Goal: Task Accomplishment & Management: Complete application form

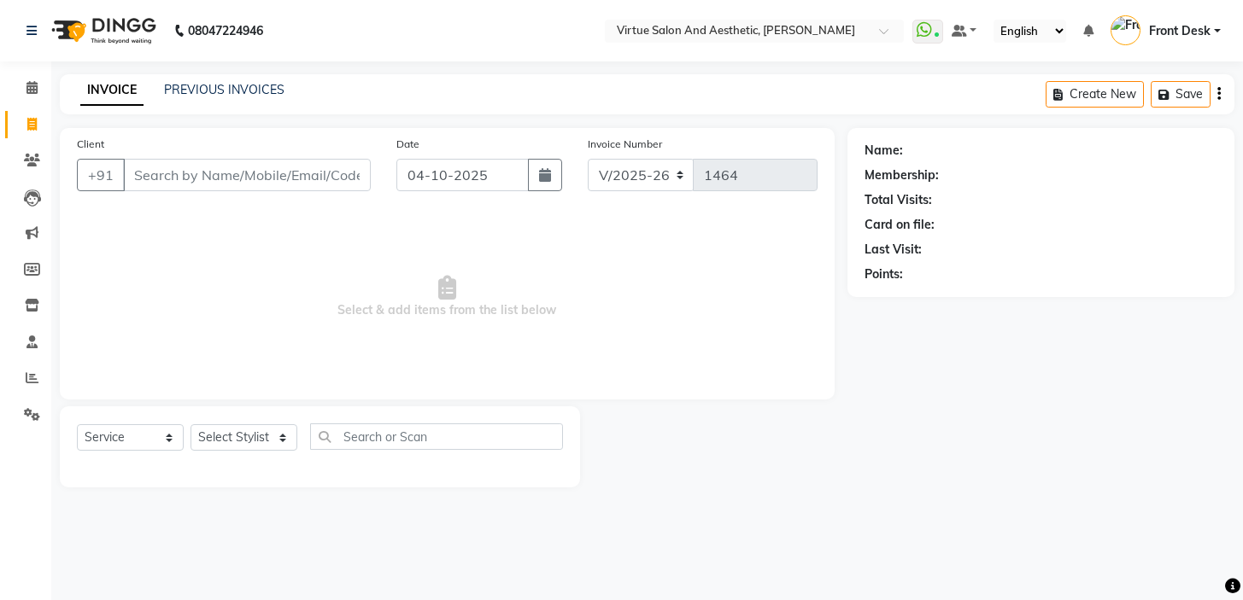
select select "7053"
select select "service"
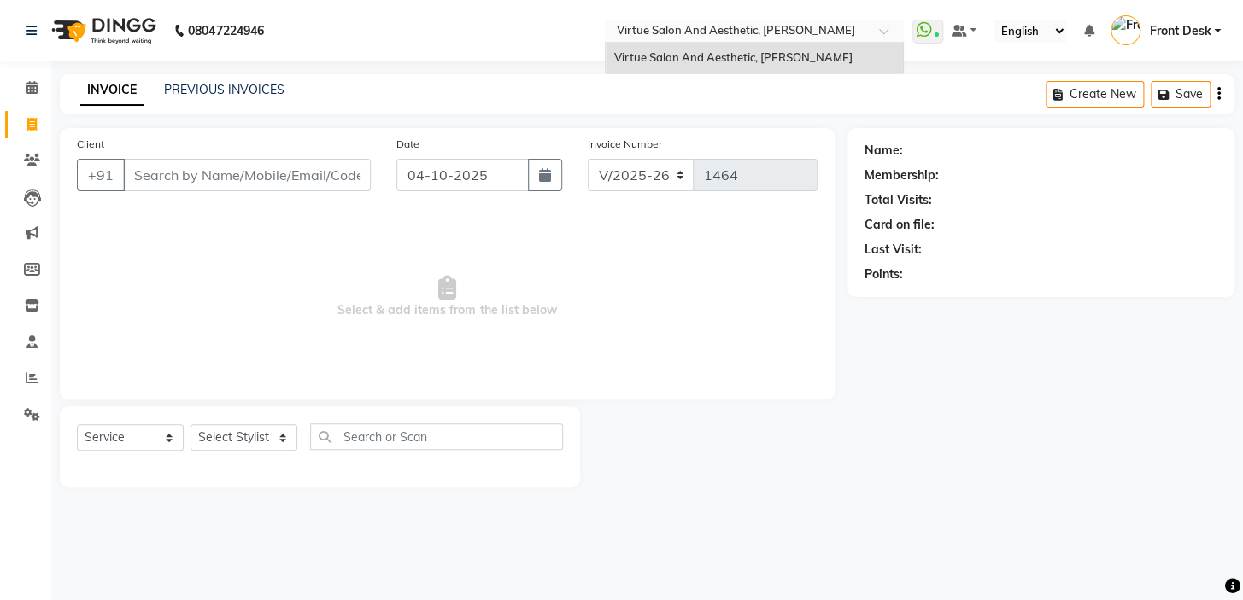
click at [804, 26] on input "text" at bounding box center [737, 32] width 248 height 17
click at [792, 49] on div "Virtue Salon And Aesthetic, [PERSON_NAME]" at bounding box center [754, 58] width 297 height 31
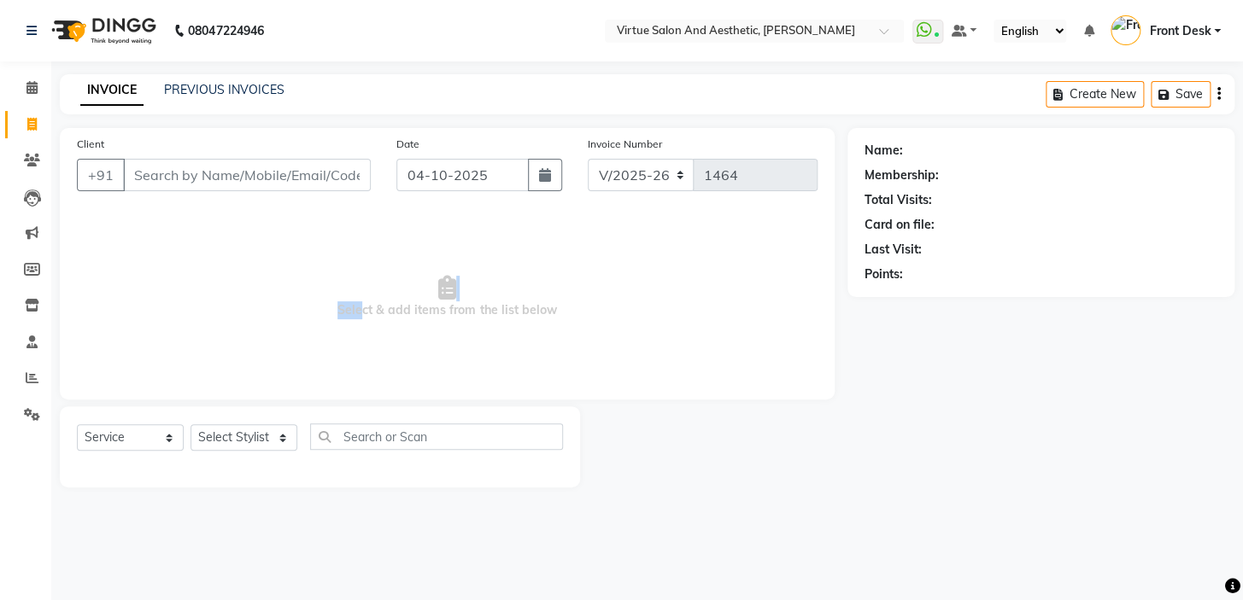
drag, startPoint x: 357, startPoint y: 307, endPoint x: 306, endPoint y: 239, distance: 85.4
click at [309, 249] on span "Select & add items from the list below" at bounding box center [447, 297] width 740 height 171
click at [360, 264] on span "Select & add items from the list below" at bounding box center [447, 297] width 740 height 171
click at [203, 178] on input "Client" at bounding box center [247, 175] width 248 height 32
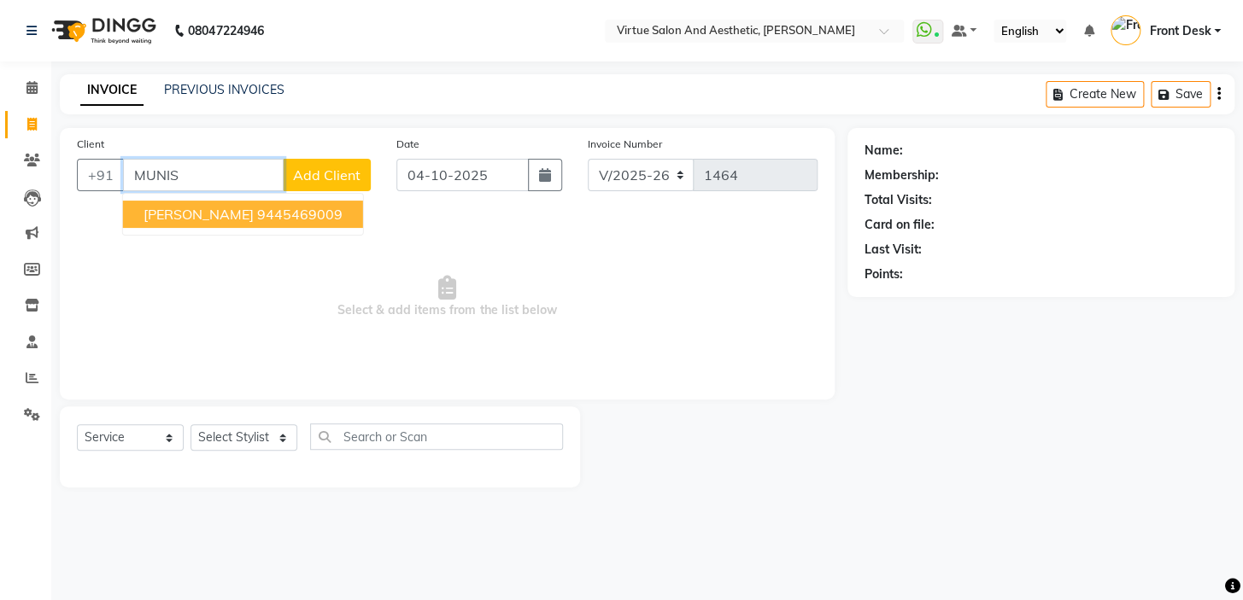
click at [257, 215] on ngb-highlight "9445469009" at bounding box center [299, 214] width 85 height 17
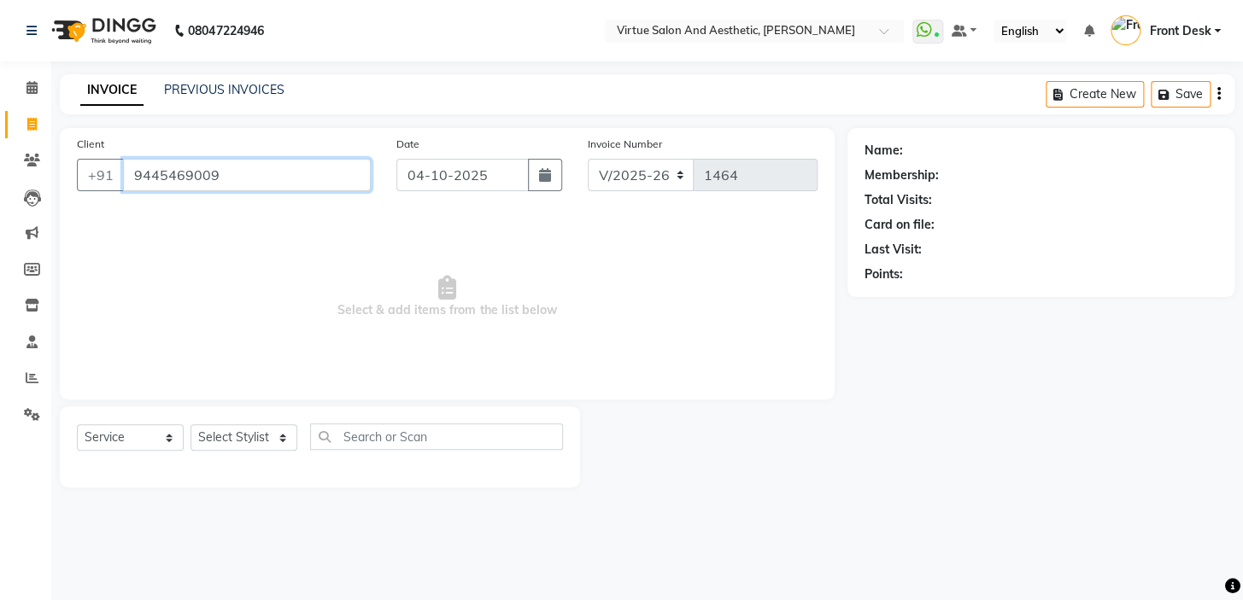
type input "9445469009"
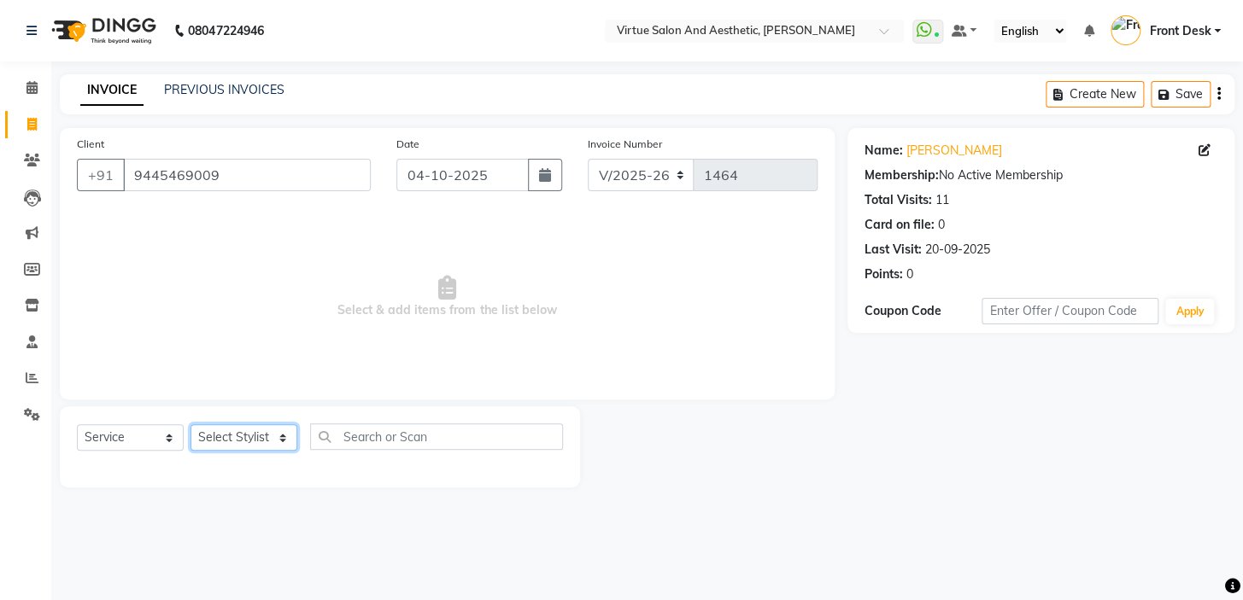
click at [220, 431] on select "Select Stylist BALAJI DIVYA FAMITHA Front Desk ILAKKIYA [PERSON_NAME] [PERSON_N…" at bounding box center [243, 437] width 107 height 26
select select "84323"
click at [190, 424] on select "Select Stylist BALAJI DIVYA FAMITHA Front Desk ILAKKIYA [PERSON_NAME] [PERSON_N…" at bounding box center [243, 437] width 107 height 26
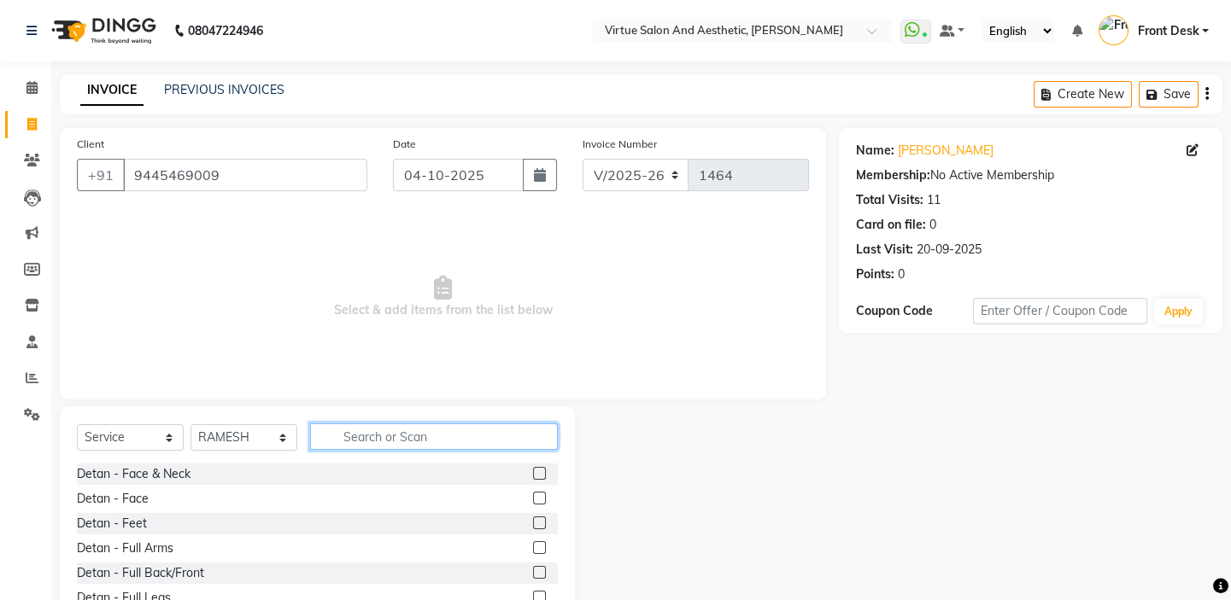
click at [394, 436] on input "text" at bounding box center [434, 437] width 248 height 26
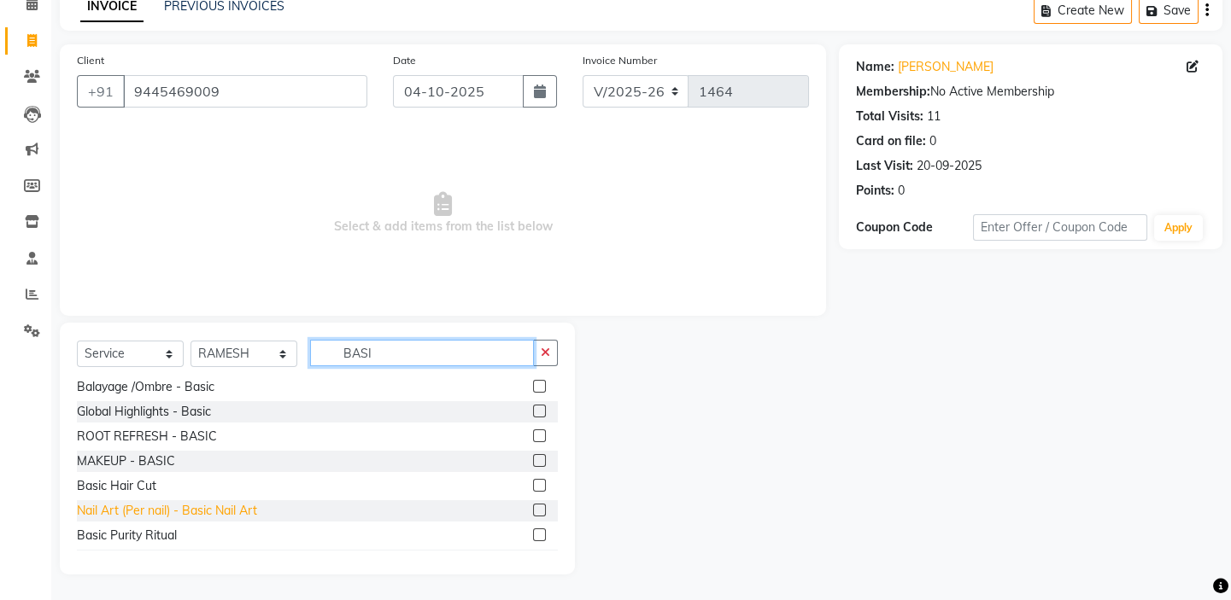
scroll to position [126, 0]
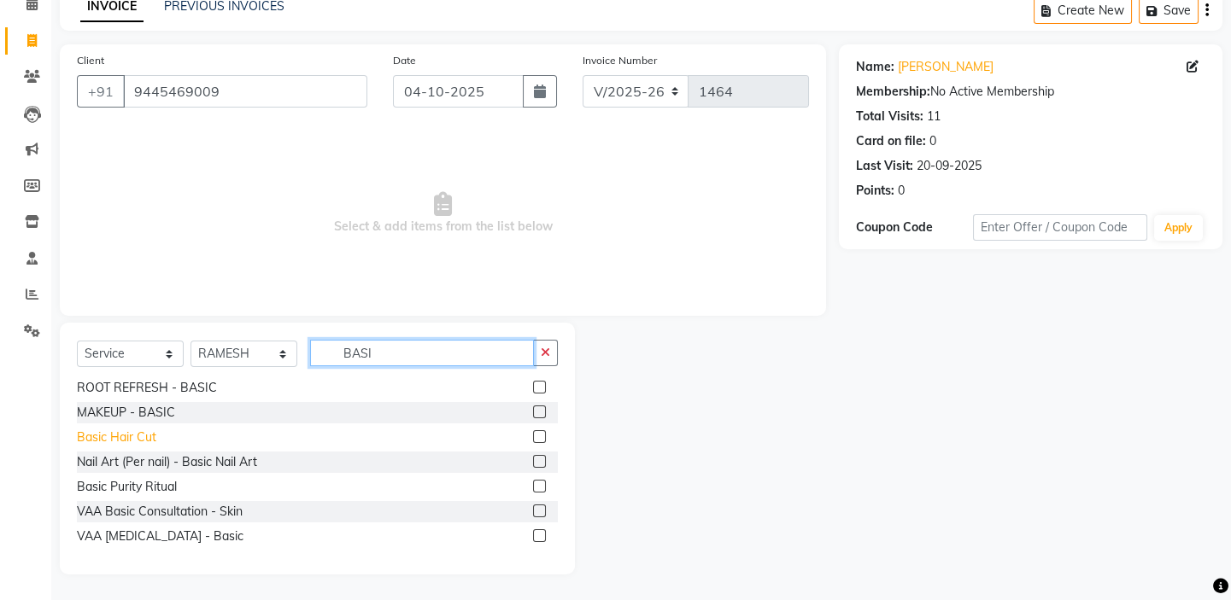
type input "BASI"
click at [126, 433] on div "Basic Hair Cut" at bounding box center [116, 438] width 79 height 18
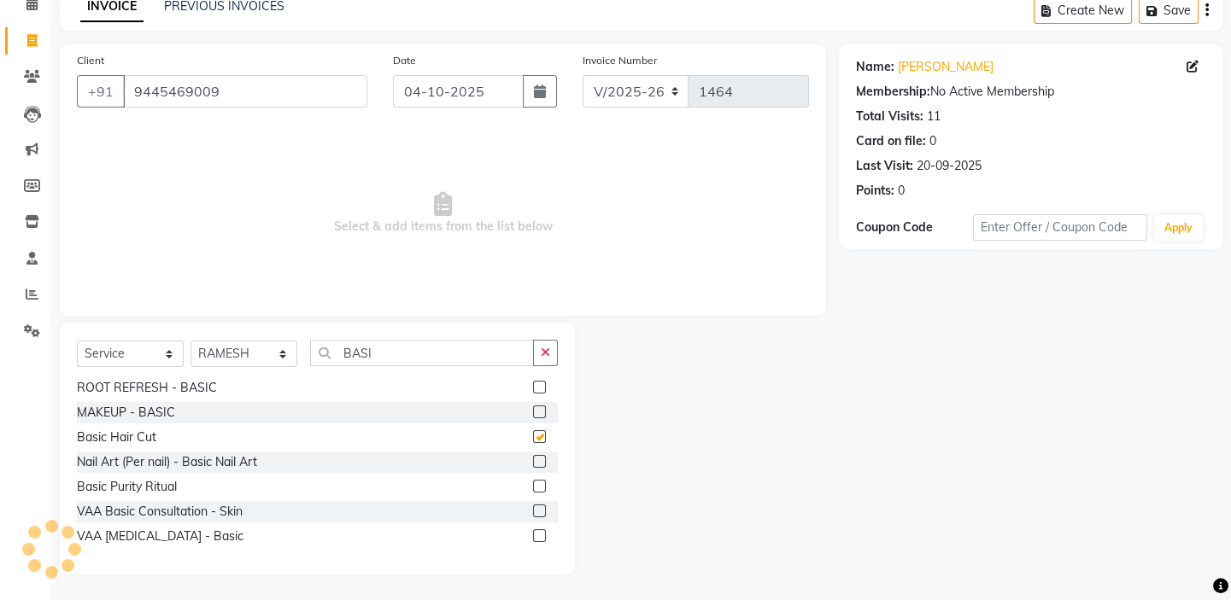
checkbox input "false"
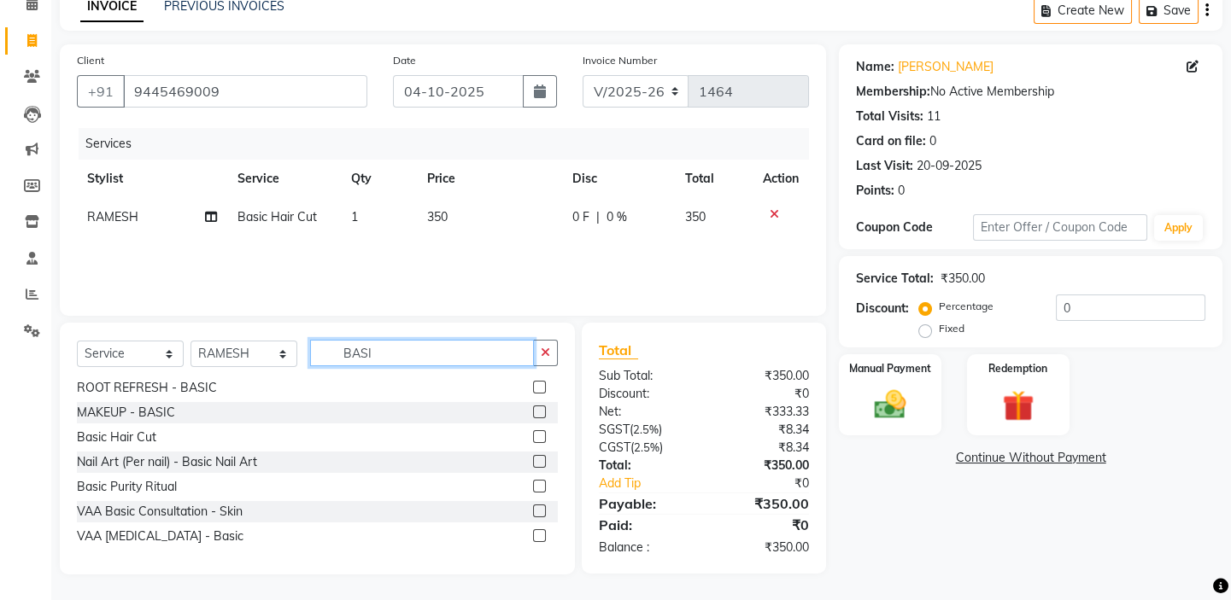
drag, startPoint x: 389, startPoint y: 354, endPoint x: 248, endPoint y: 299, distance: 151.5
click at [265, 307] on div "Client [PHONE_NUMBER] Date [DATE] Invoice Number V/2025 V/[PHONE_NUMBER] Servic…" at bounding box center [443, 309] width 792 height 530
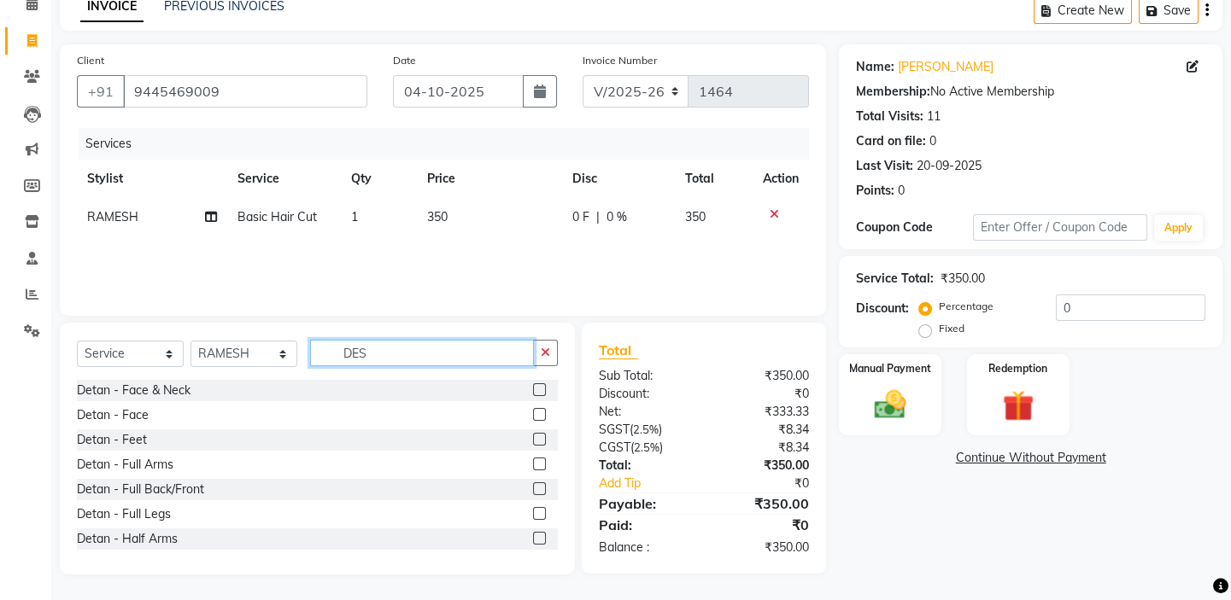
scroll to position [84, 0]
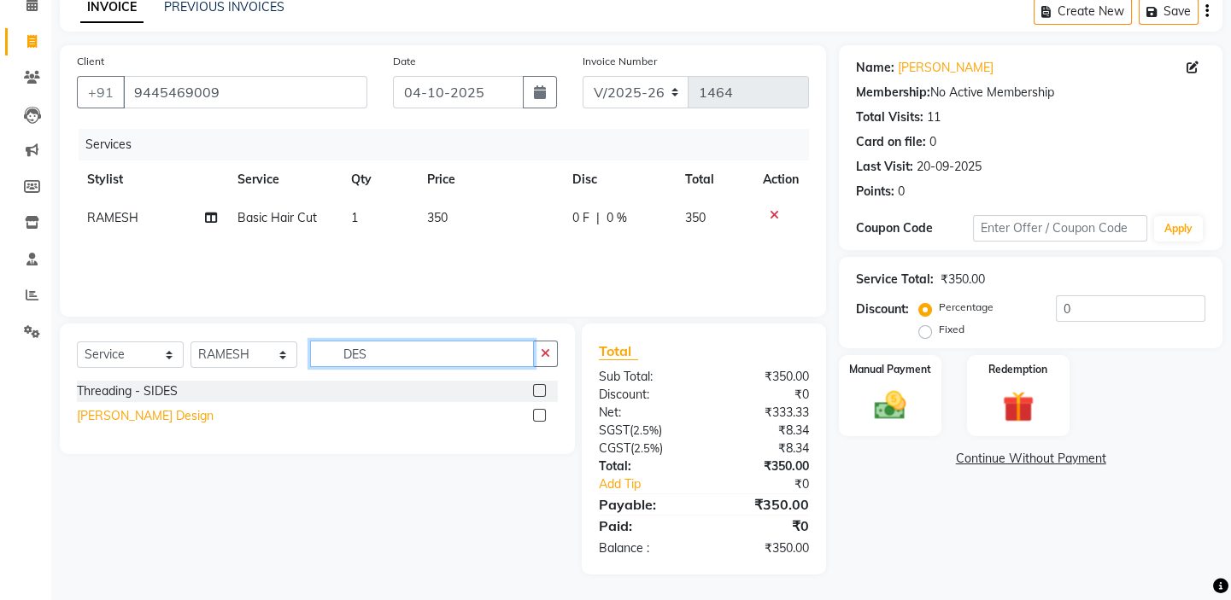
type input "DES"
click at [129, 407] on div "[PERSON_NAME] Design" at bounding box center [145, 416] width 137 height 18
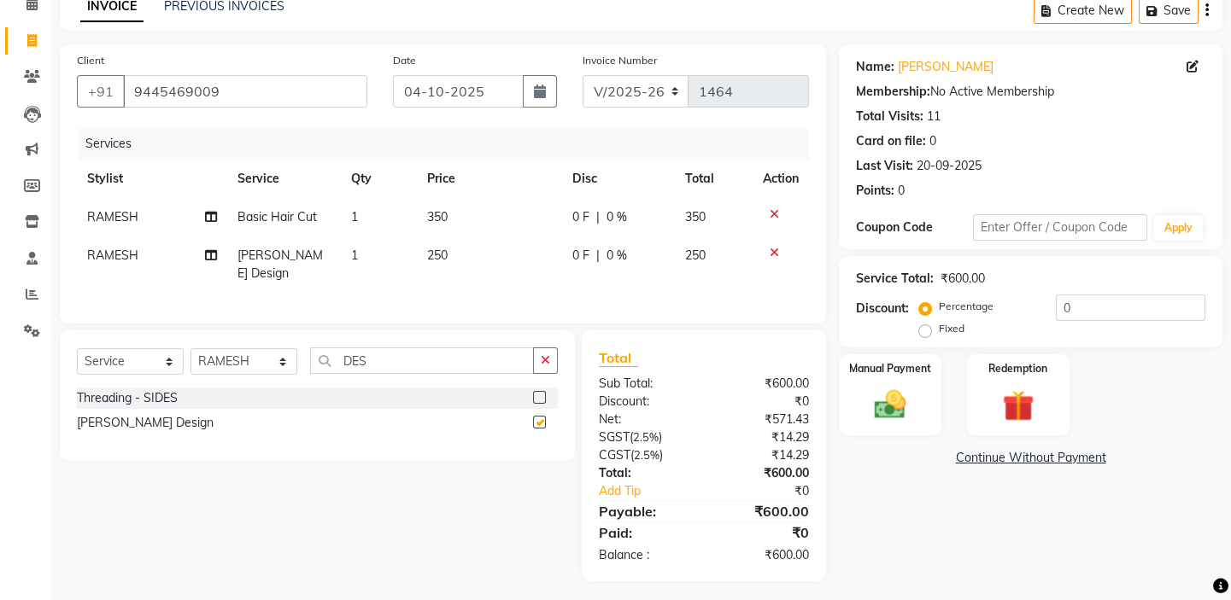
checkbox input "false"
click at [898, 382] on div "Manual Payment" at bounding box center [890, 395] width 106 height 85
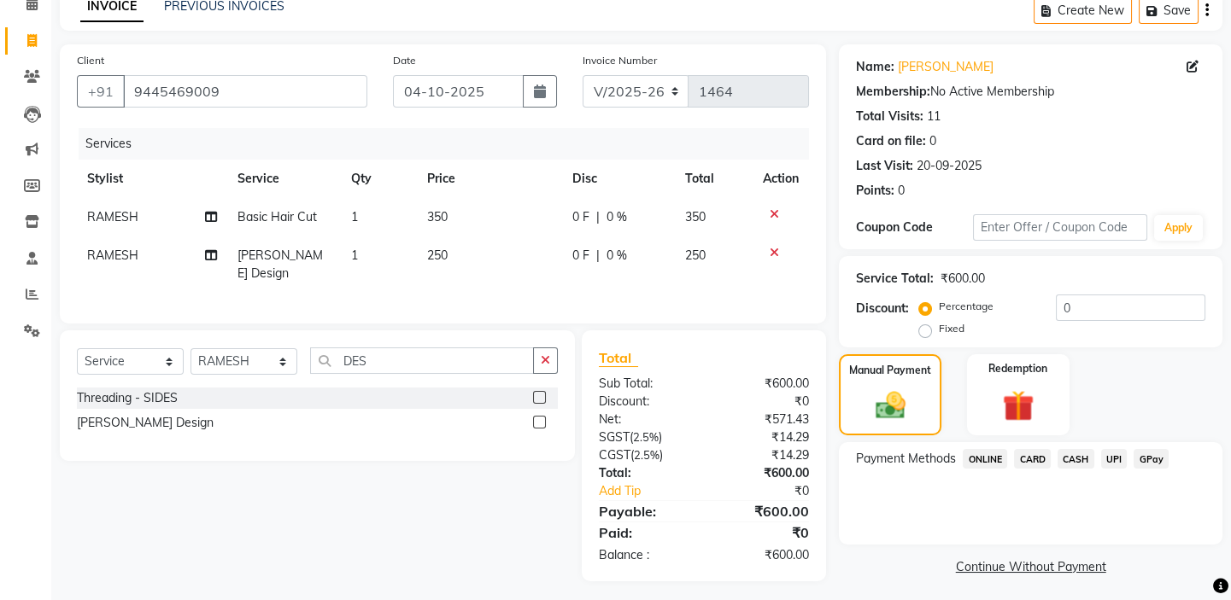
click at [1116, 459] on span "UPI" at bounding box center [1114, 459] width 26 height 20
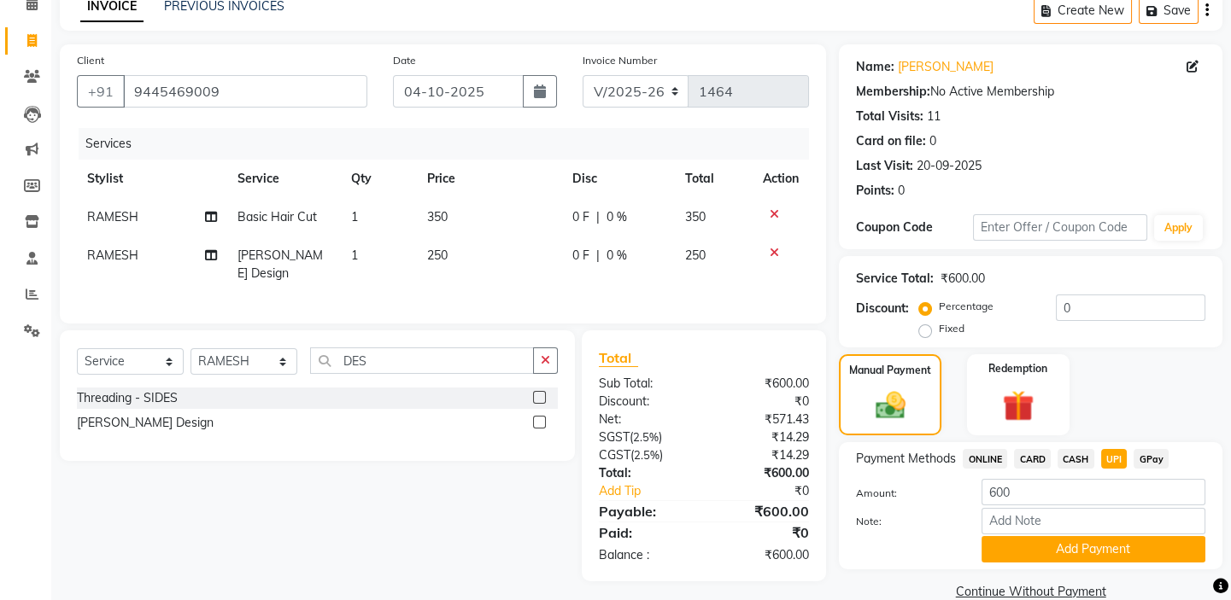
click at [1097, 539] on button "Add Payment" at bounding box center [1093, 549] width 224 height 26
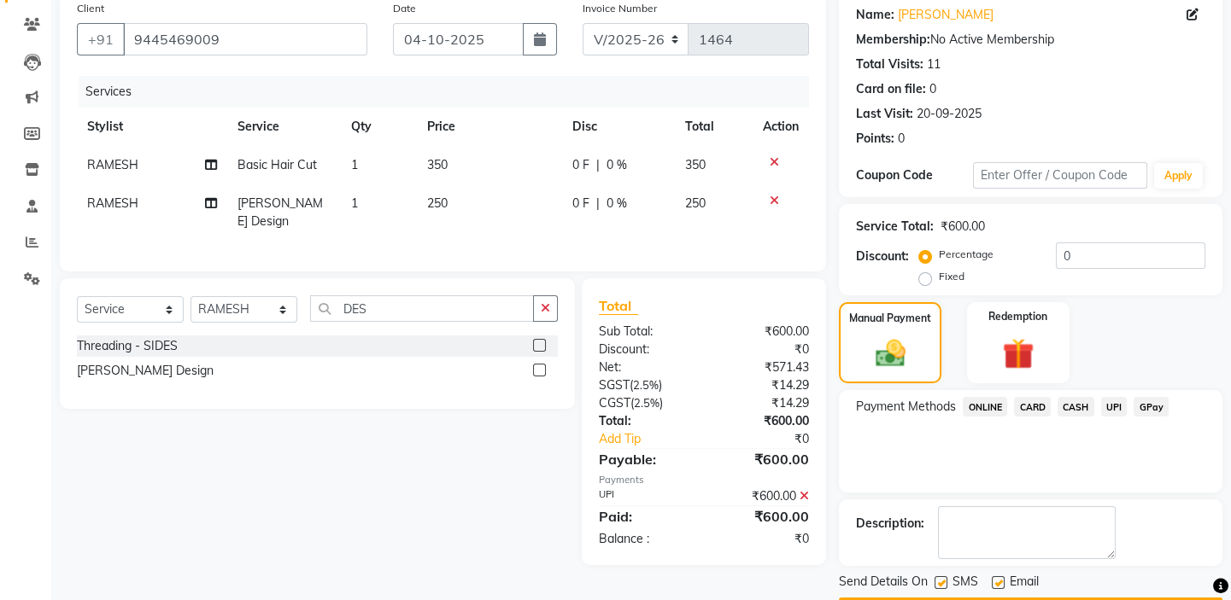
scroll to position [184, 0]
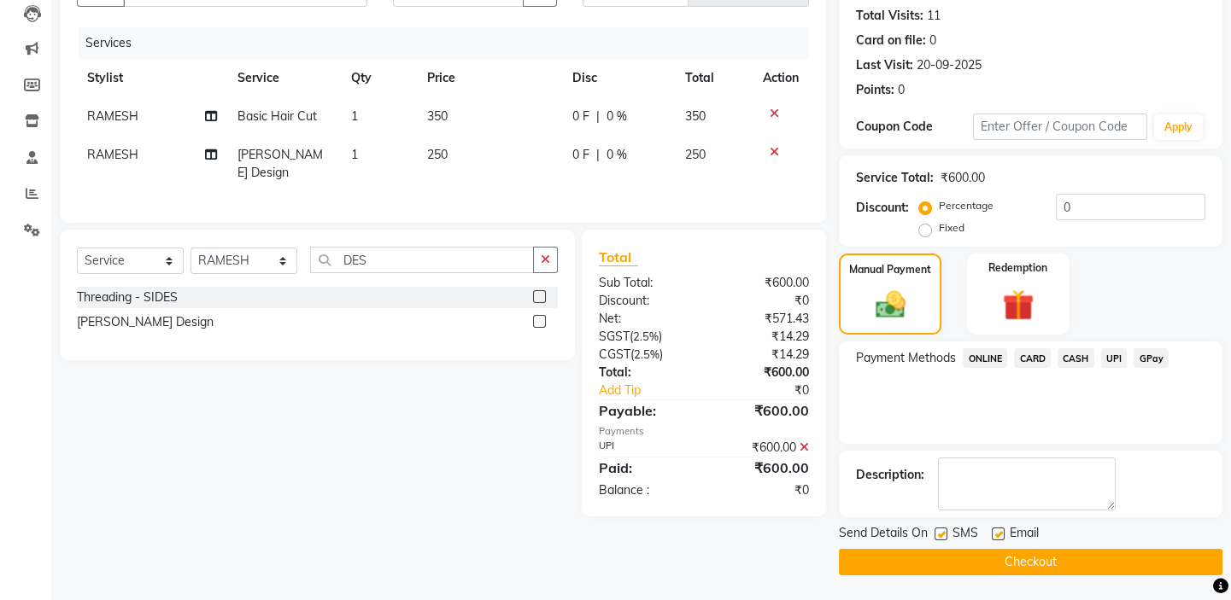
click at [987, 556] on button "Checkout" at bounding box center [1030, 562] width 383 height 26
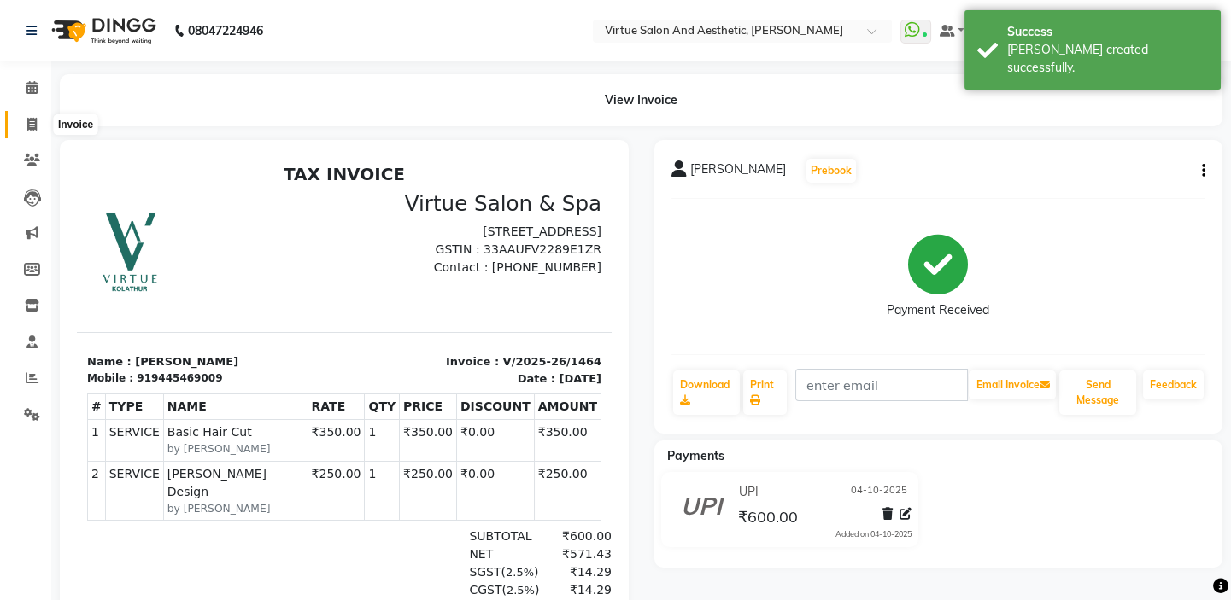
drag, startPoint x: 23, startPoint y: 120, endPoint x: 206, endPoint y: 10, distance: 213.0
click at [24, 120] on span at bounding box center [32, 125] width 30 height 20
select select "service"
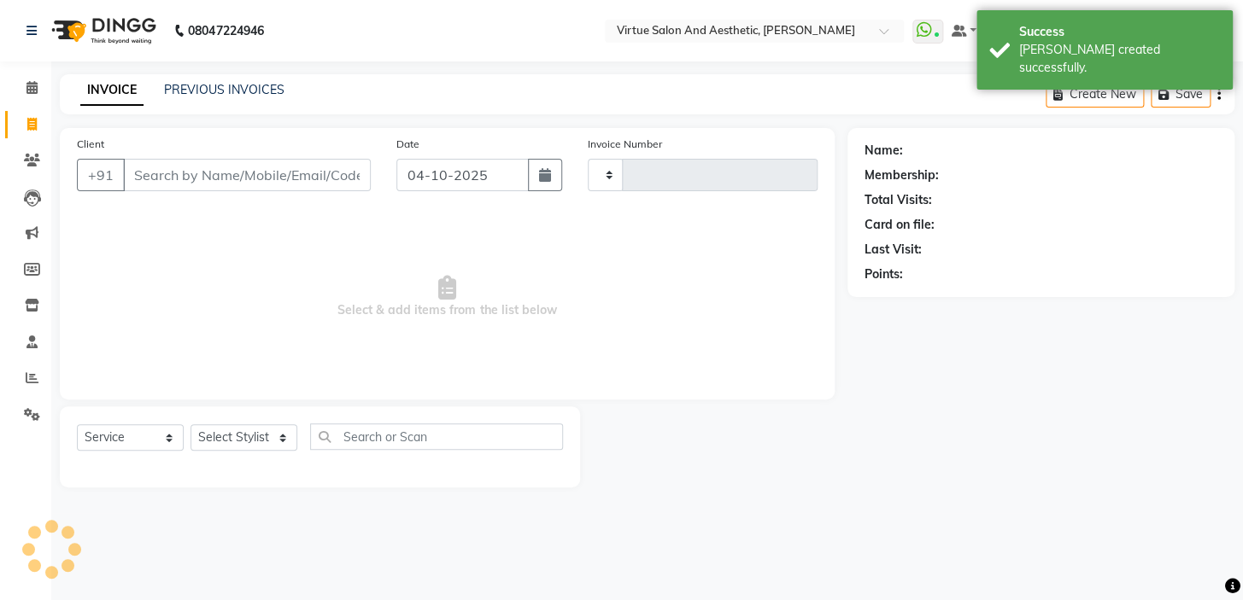
type input "1465"
select select "7053"
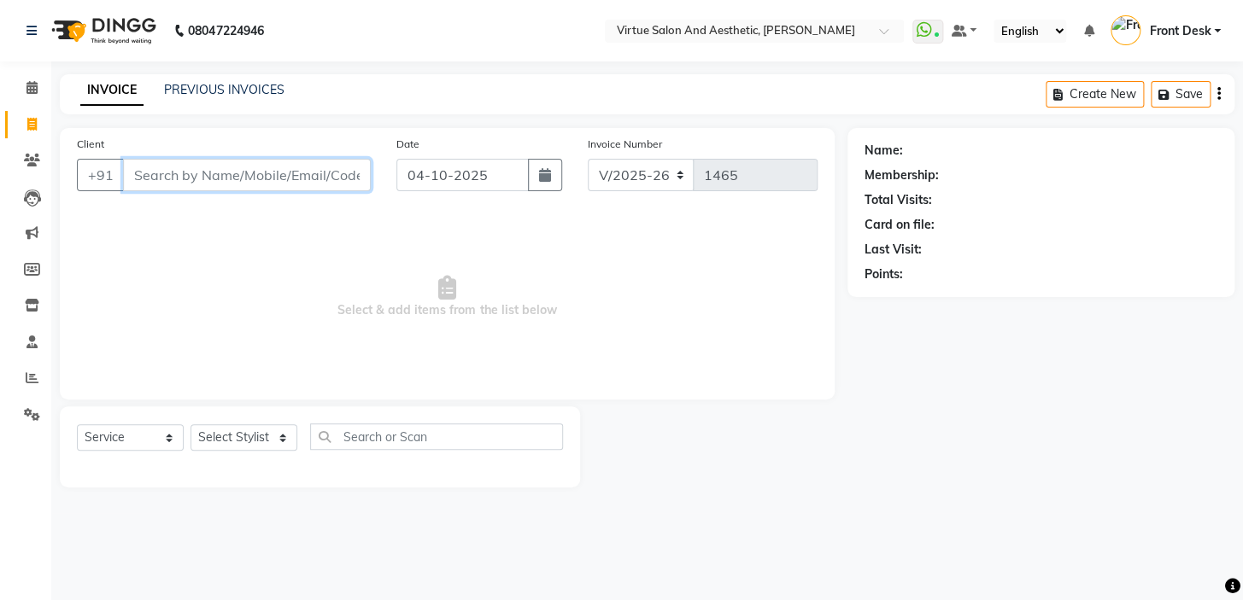
click at [219, 181] on input "Client" at bounding box center [247, 175] width 248 height 32
type input "7397458823"
click at [316, 176] on span "Add Client" at bounding box center [326, 175] width 67 height 17
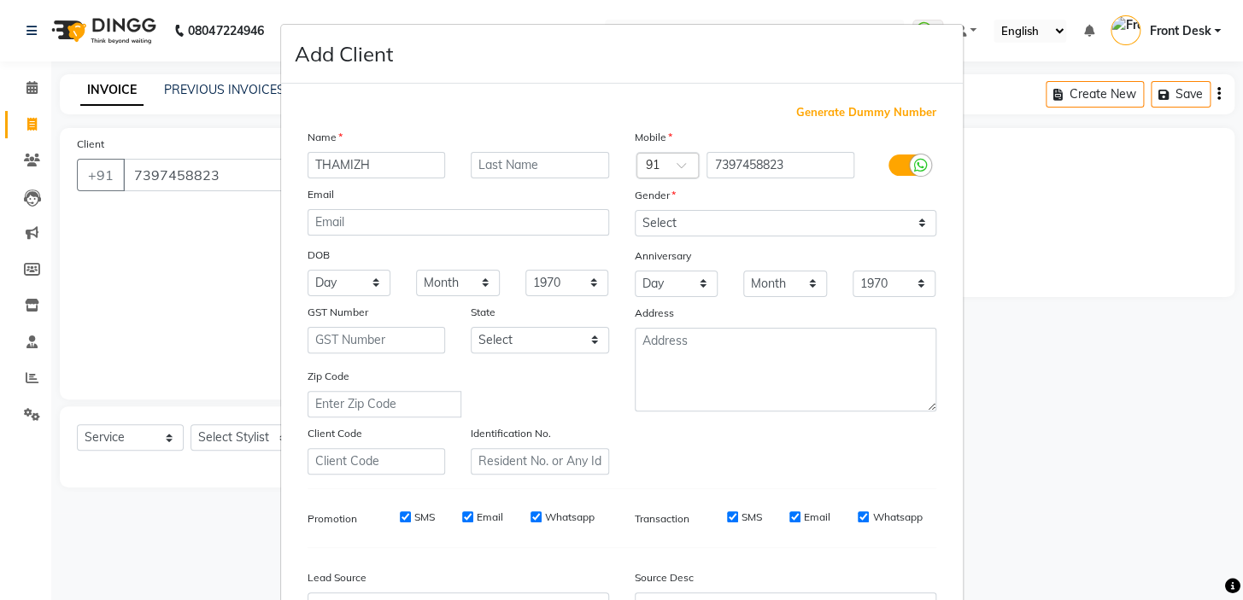
type input "THAMIZH"
click at [648, 233] on select "Select [DEMOGRAPHIC_DATA] [DEMOGRAPHIC_DATA] Other Prefer Not To Say" at bounding box center [785, 223] width 301 height 26
select select "[DEMOGRAPHIC_DATA]"
click at [635, 210] on select "Select [DEMOGRAPHIC_DATA] [DEMOGRAPHIC_DATA] Other Prefer Not To Say" at bounding box center [785, 223] width 301 height 26
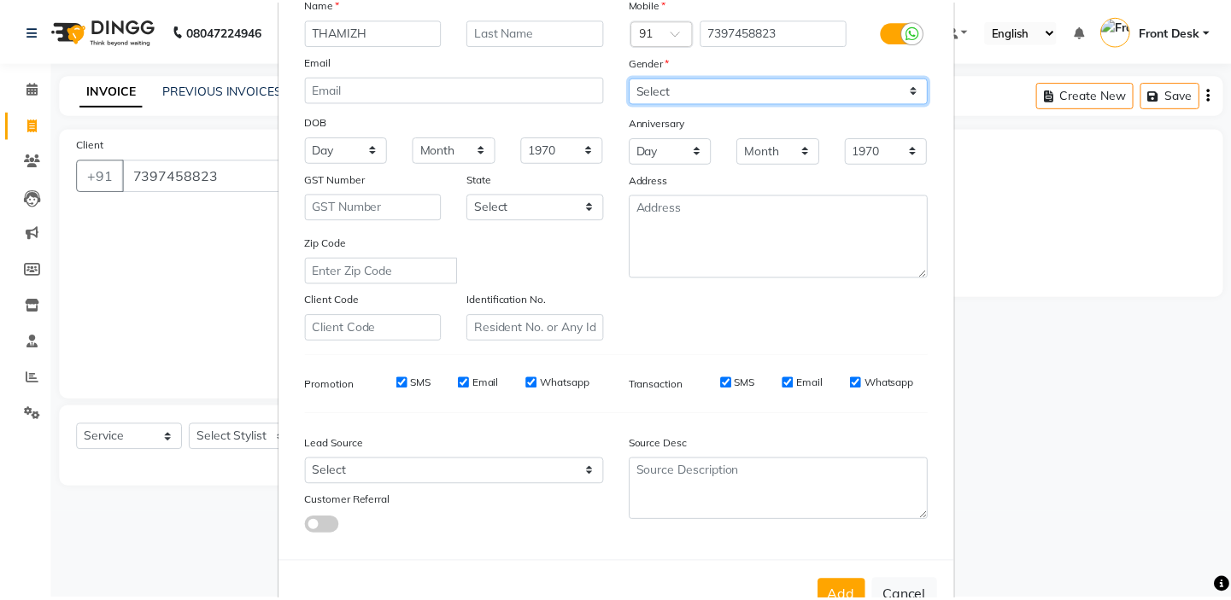
scroll to position [193, 0]
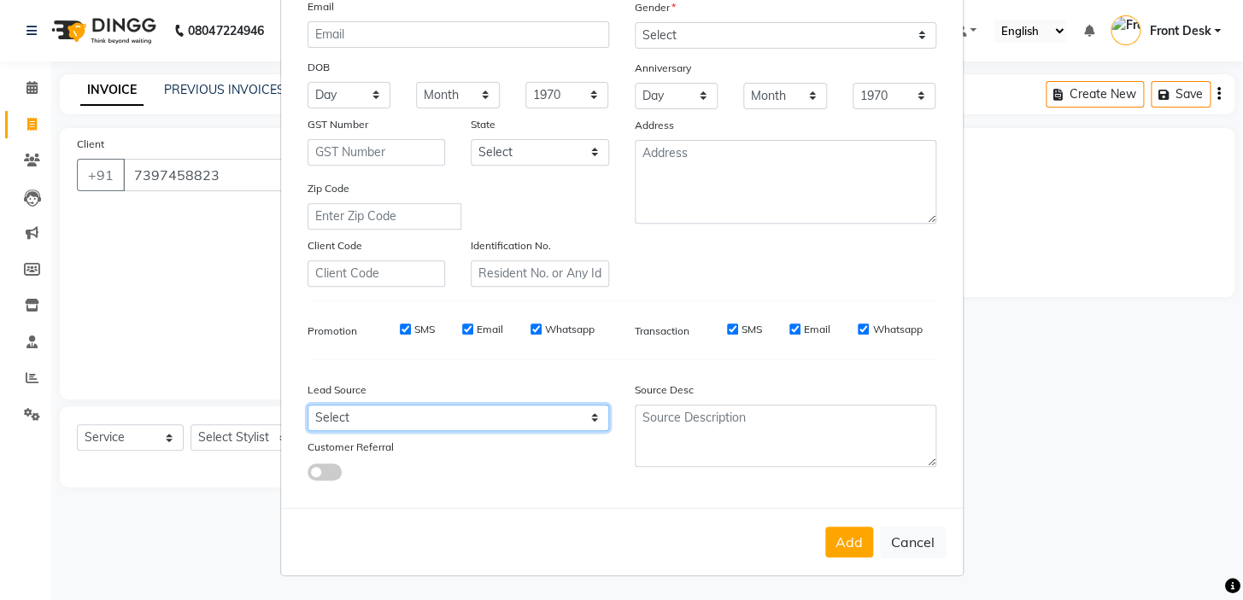
drag, startPoint x: 382, startPoint y: 407, endPoint x: 361, endPoint y: 414, distance: 21.9
click at [381, 407] on select "Select Walk-in Referral Internet Friend Word of Mouth Advertisement Facebook Ju…" at bounding box center [457, 418] width 301 height 26
select select "48935"
click at [307, 405] on select "Select Walk-in Referral Internet Friend Word of Mouth Advertisement Facebook Ju…" at bounding box center [457, 418] width 301 height 26
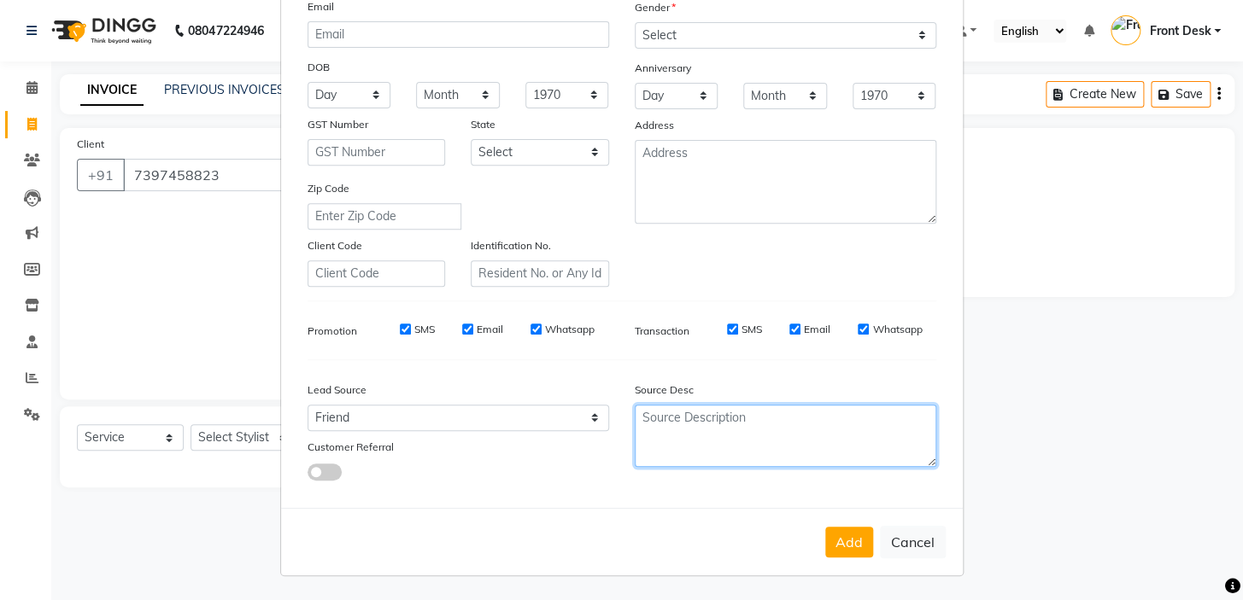
click at [673, 422] on textarea at bounding box center [785, 436] width 301 height 62
type textarea "BALAJI FRIEND"
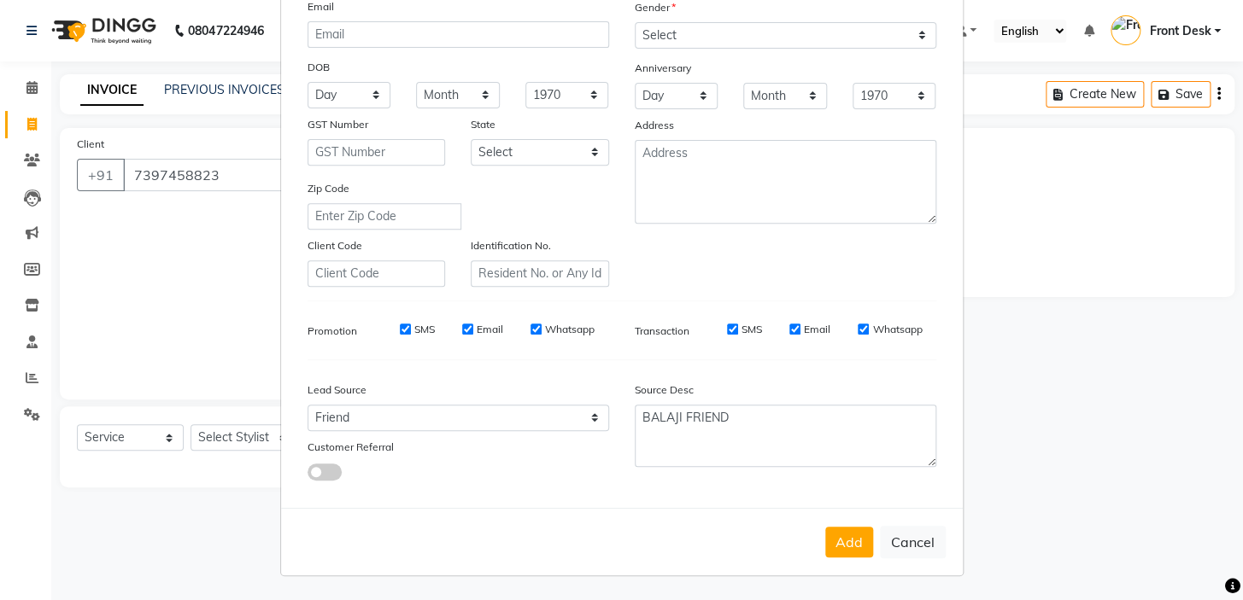
click at [834, 559] on div "Add Cancel" at bounding box center [622, 541] width 682 height 67
click at [834, 541] on button "Add" at bounding box center [849, 542] width 48 height 31
select select
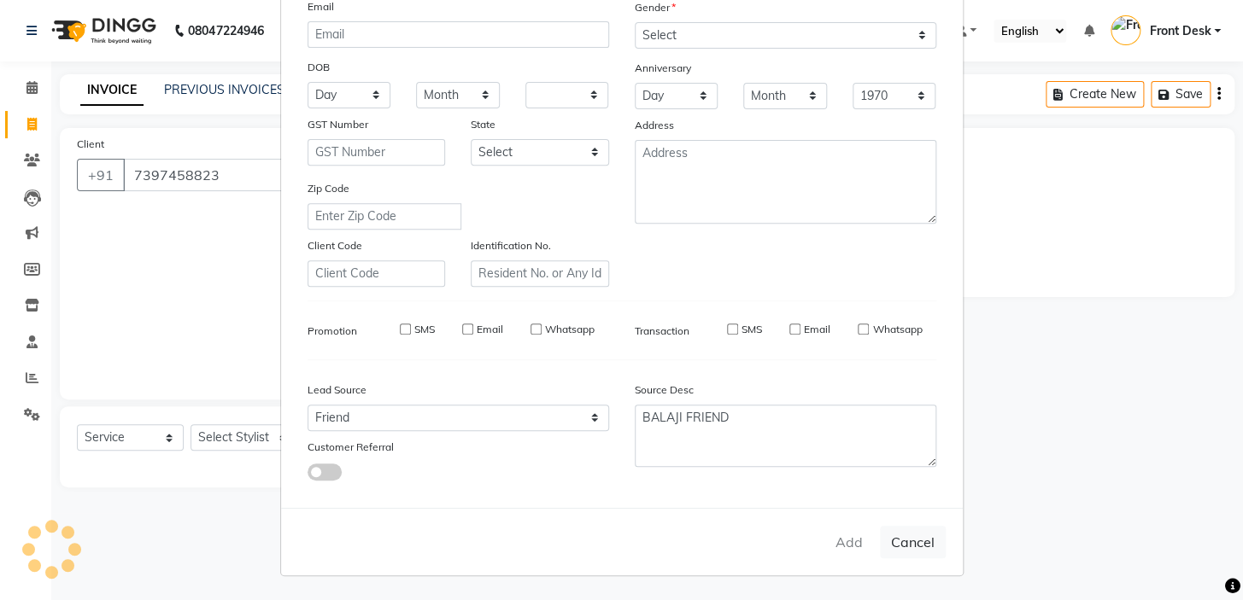
select select
checkbox input "false"
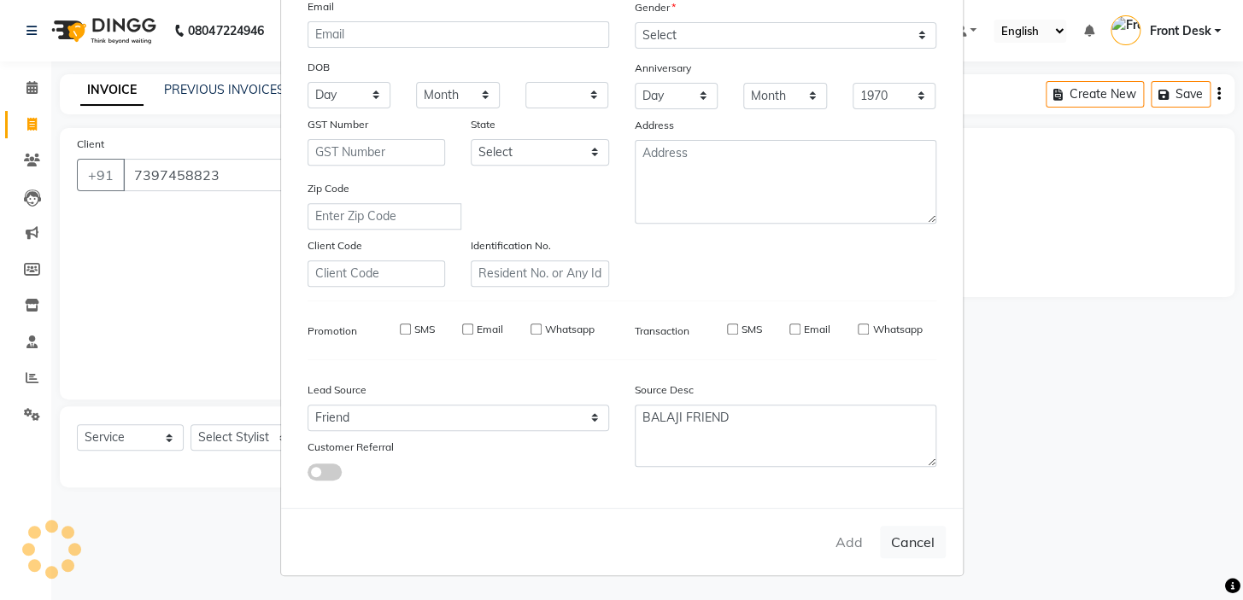
checkbox input "false"
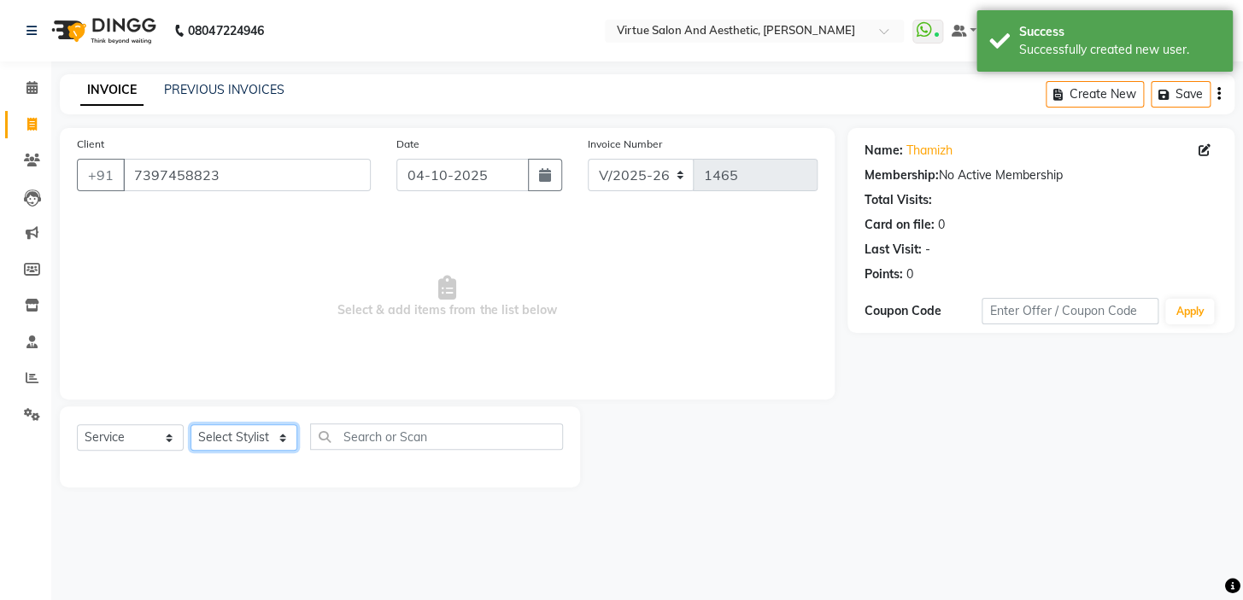
click at [231, 438] on select "Select Stylist BALAJI DIVYA FAMITHA Front Desk ILAKKIYA [PERSON_NAME] [PERSON_N…" at bounding box center [243, 437] width 107 height 26
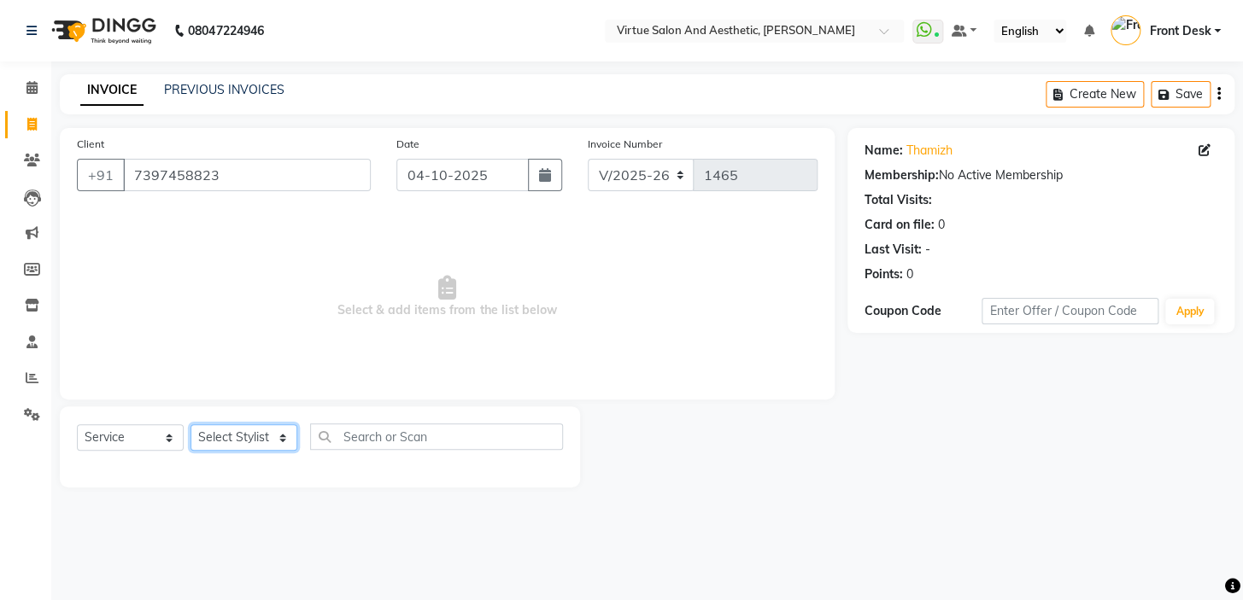
select select "59059"
click at [190, 424] on select "Select Stylist BALAJI DIVYA FAMITHA Front Desk ILAKKIYA [PERSON_NAME] [PERSON_N…" at bounding box center [243, 437] width 107 height 26
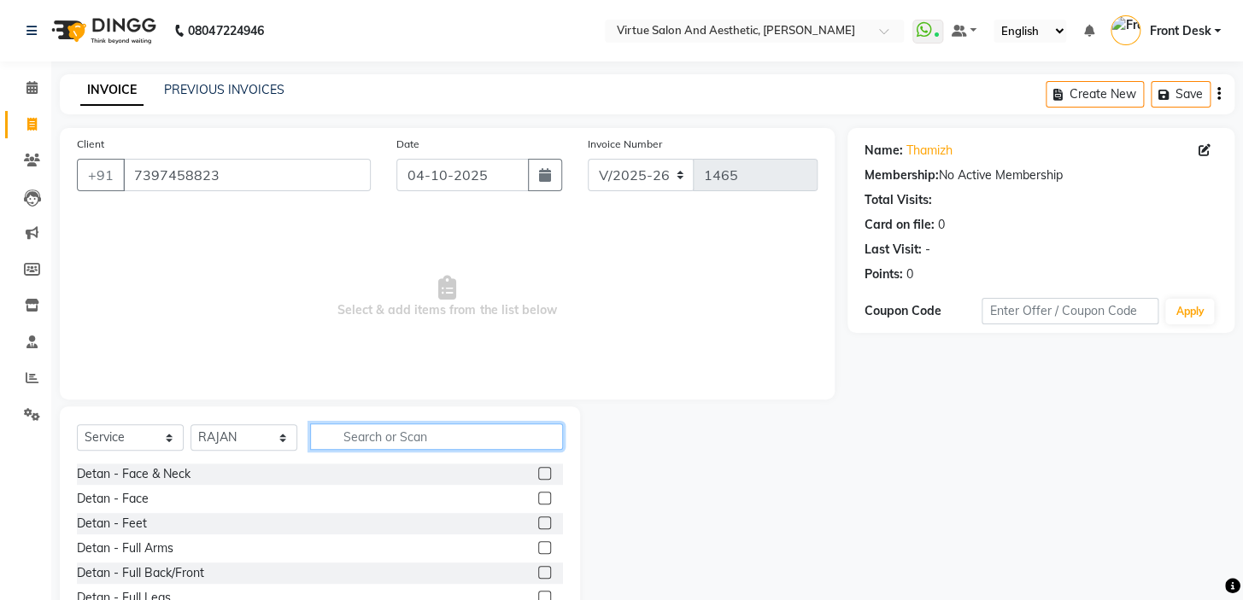
click at [406, 442] on input "text" at bounding box center [436, 437] width 253 height 26
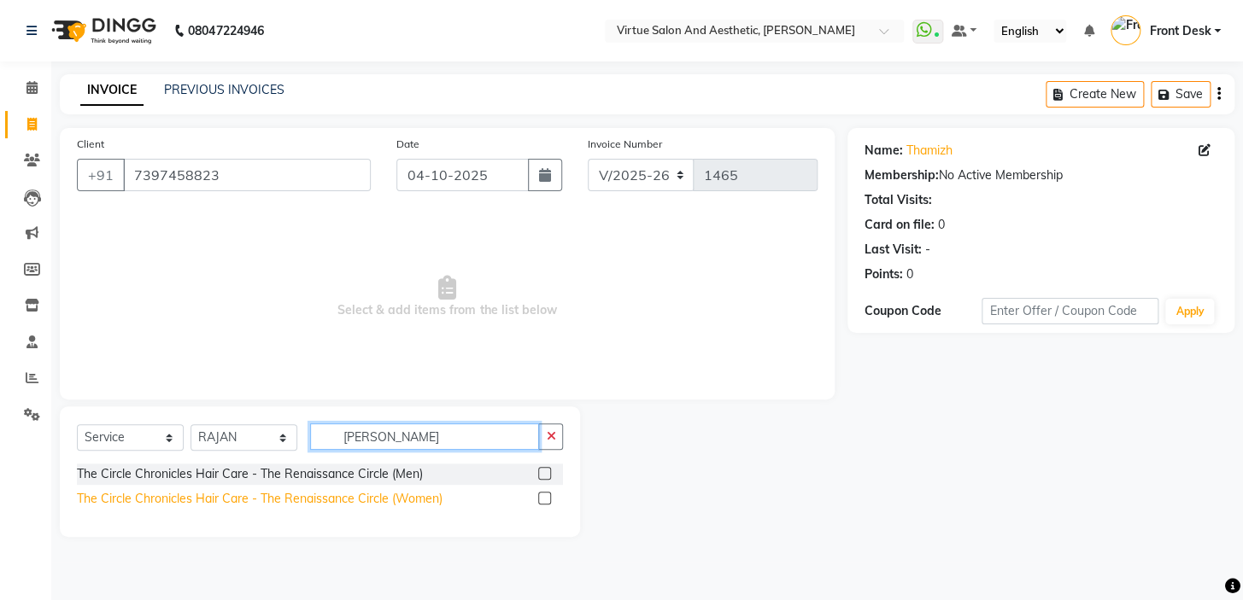
type input "[PERSON_NAME]"
click at [393, 504] on div "The Circle Chronicles Hair Care - The Renaissance Circle (Women)" at bounding box center [260, 499] width 366 height 18
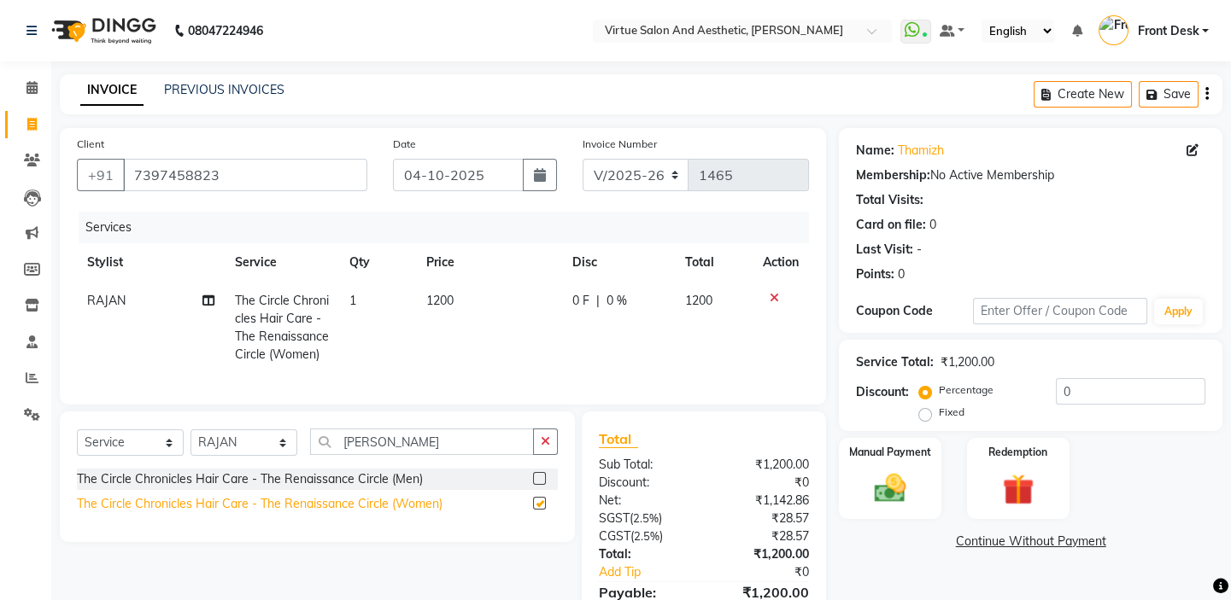
checkbox input "false"
click at [487, 305] on td "1200" at bounding box center [489, 328] width 146 height 92
select select "59059"
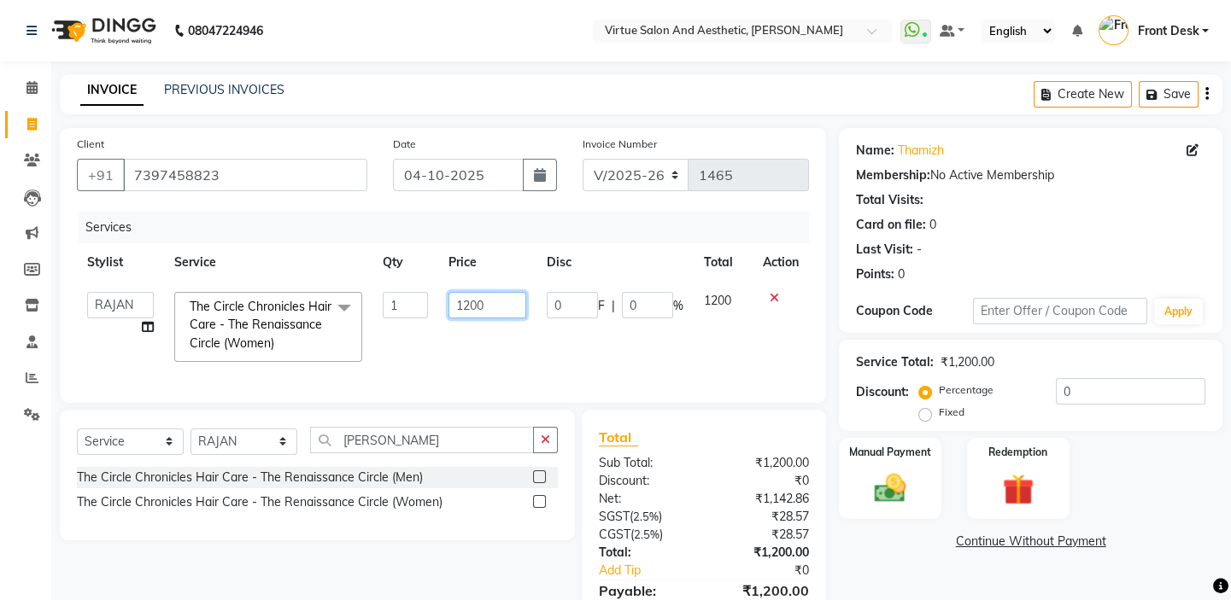
drag, startPoint x: 490, startPoint y: 303, endPoint x: 395, endPoint y: 278, distance: 98.8
click at [398, 278] on table "Stylist Service Qty Price Disc Total Action BALAJI DIVYA FAMITHA Front Desk ILA…" at bounding box center [443, 307] width 732 height 129
type input "15"
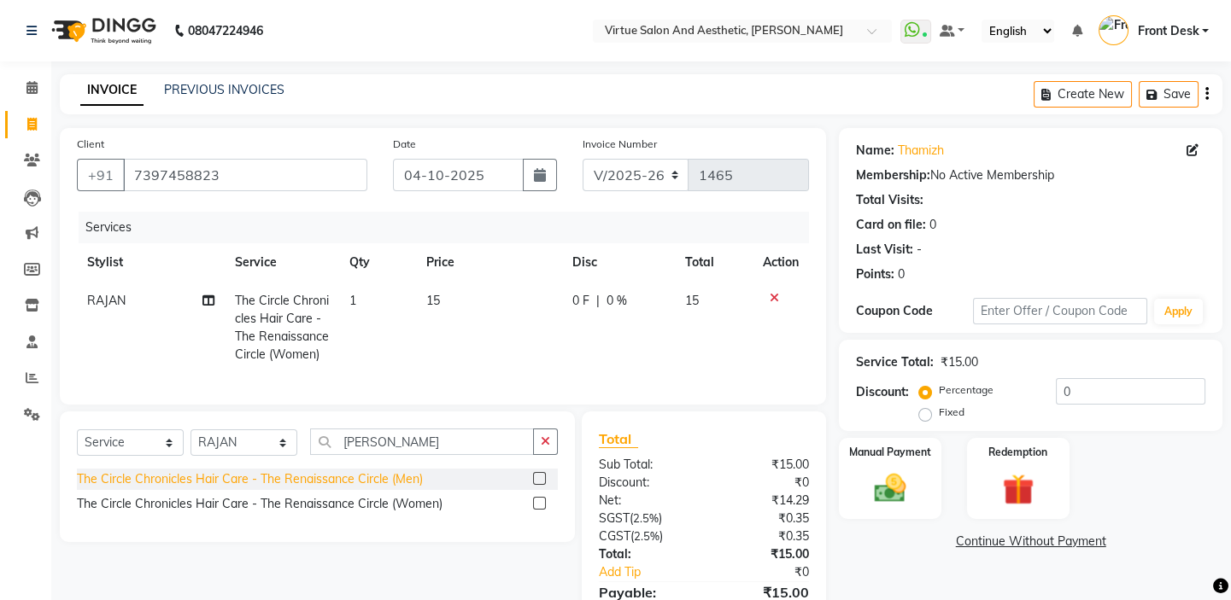
click at [382, 492] on div "Select Service Product Membership Package Voucher Prepaid Gift Card Select Styl…" at bounding box center [317, 477] width 515 height 131
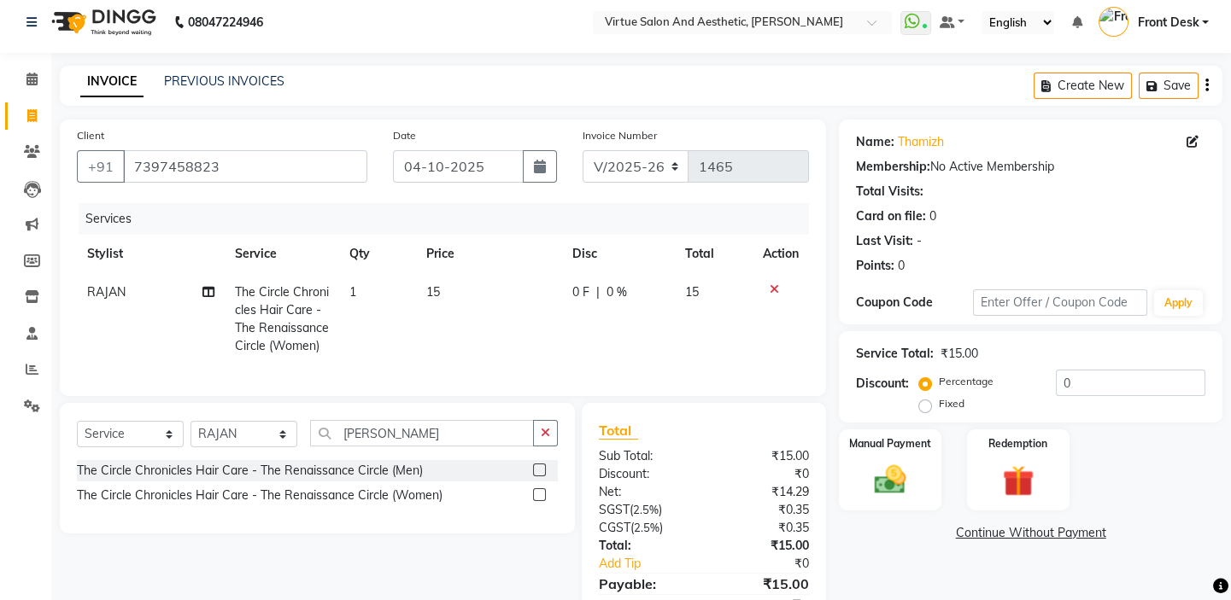
scroll to position [119, 0]
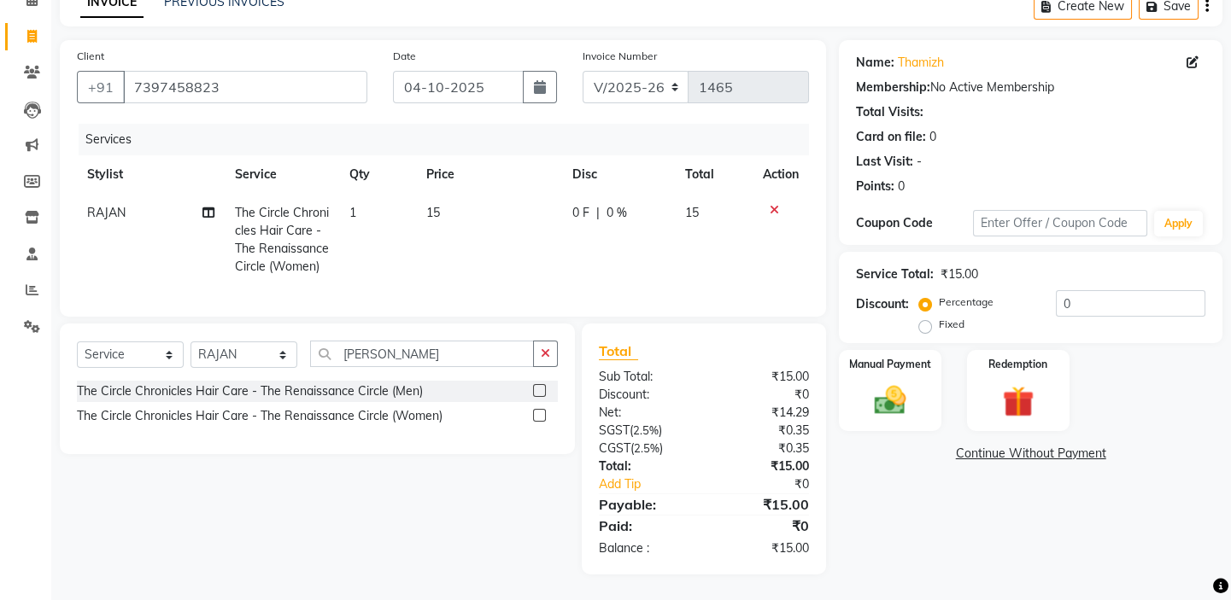
click at [769, 204] on icon at bounding box center [773, 210] width 9 height 12
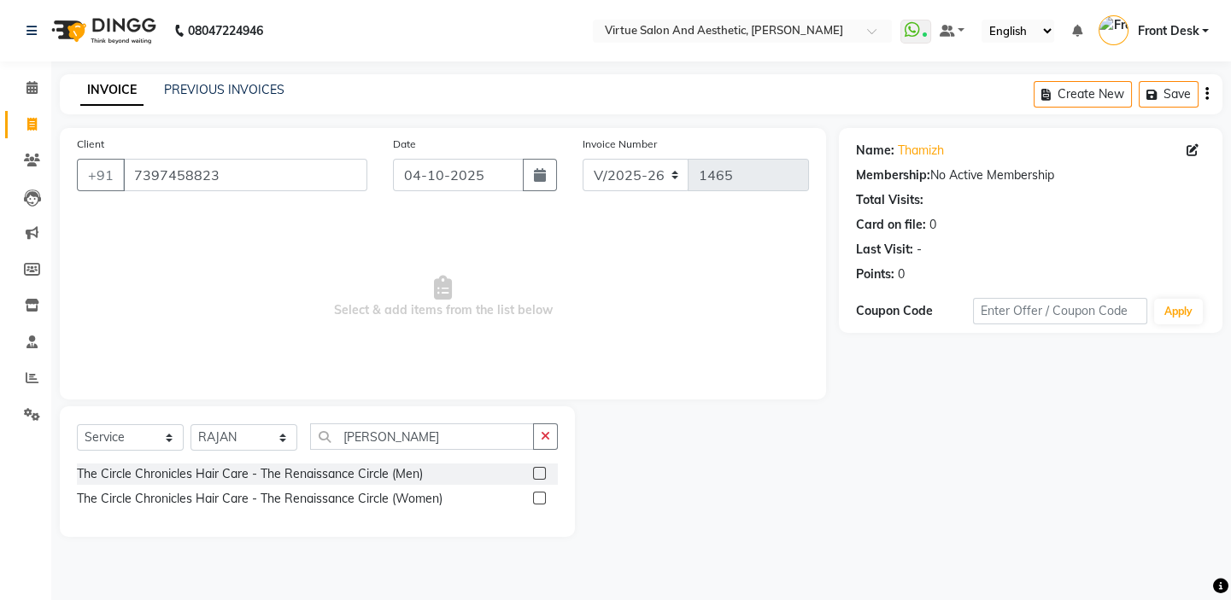
scroll to position [0, 0]
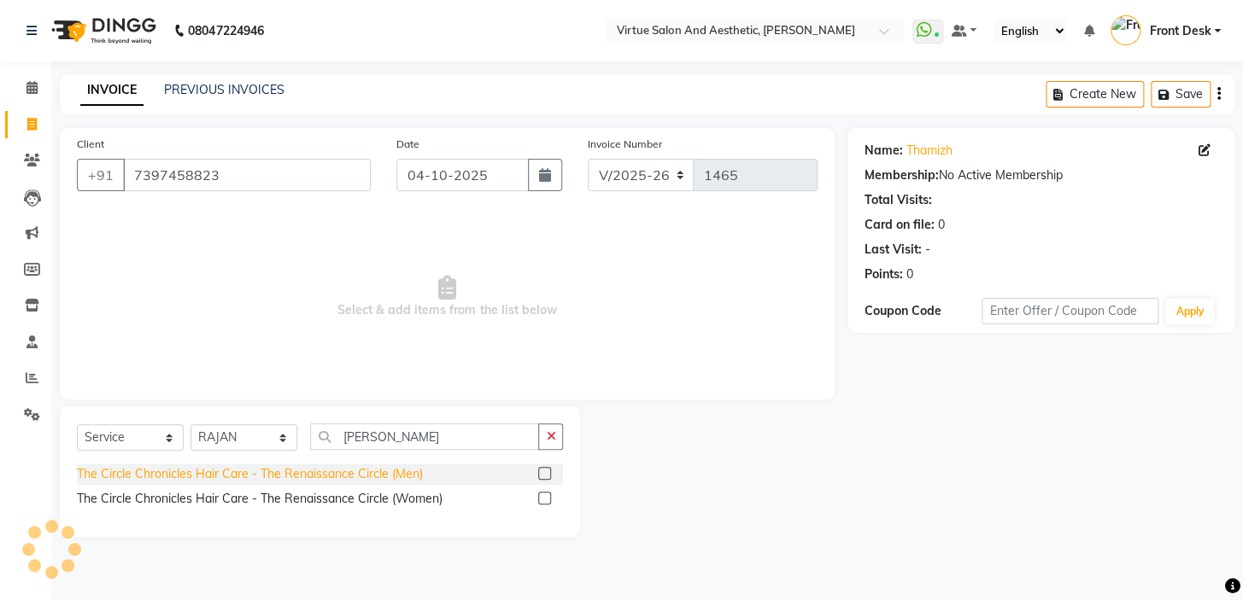
click at [352, 483] on div "The Circle Chronicles Hair Care - The Renaissance Circle (Men)" at bounding box center [250, 474] width 346 height 18
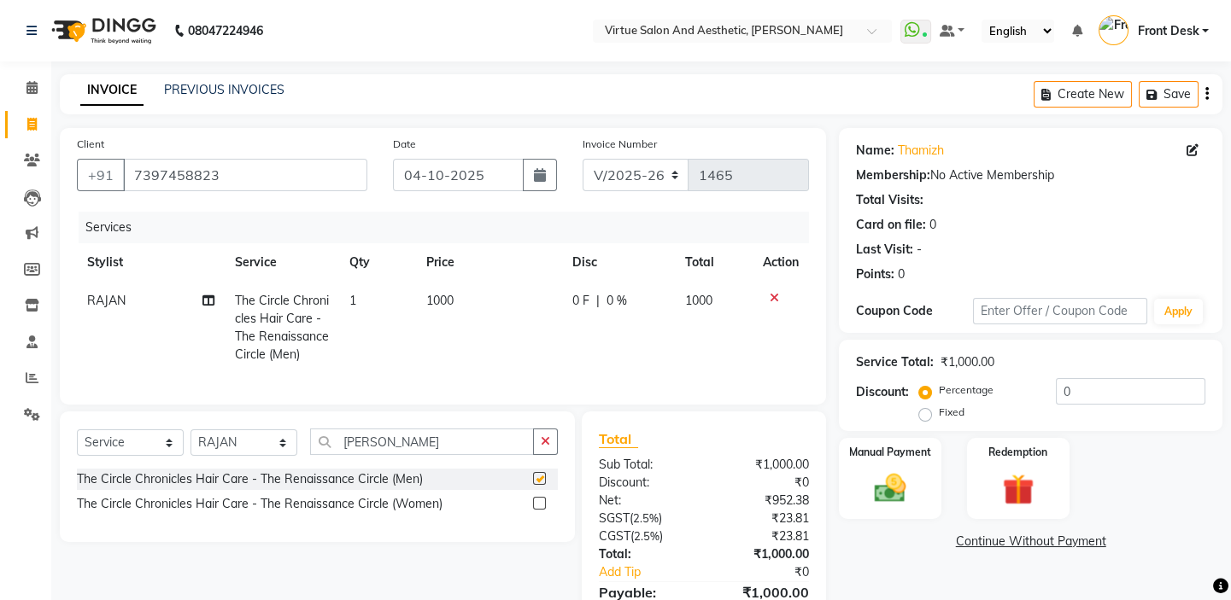
checkbox input "false"
click at [467, 298] on td "1000" at bounding box center [489, 328] width 146 height 92
select select "59059"
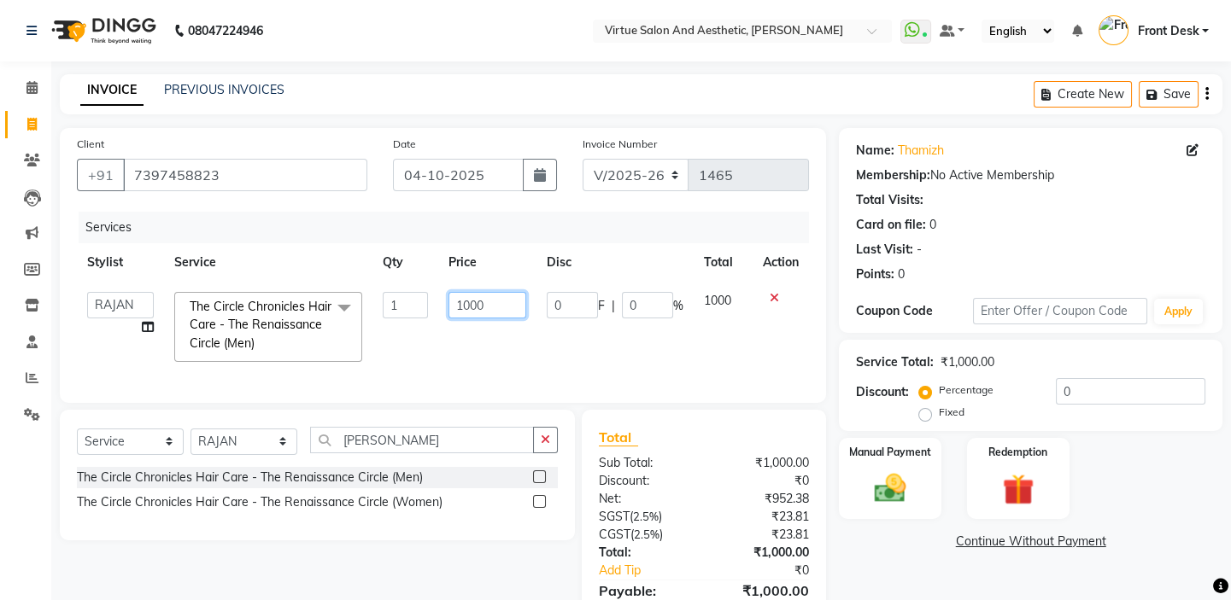
drag, startPoint x: 496, startPoint y: 304, endPoint x: 341, endPoint y: 285, distance: 156.6
click at [342, 285] on tr "BALAJI DIVYA FAMITHA Front Desk ILAKKIYA [PERSON_NAME] [PERSON_NAME] MILLI [PER…" at bounding box center [443, 327] width 732 height 91
type input "1500"
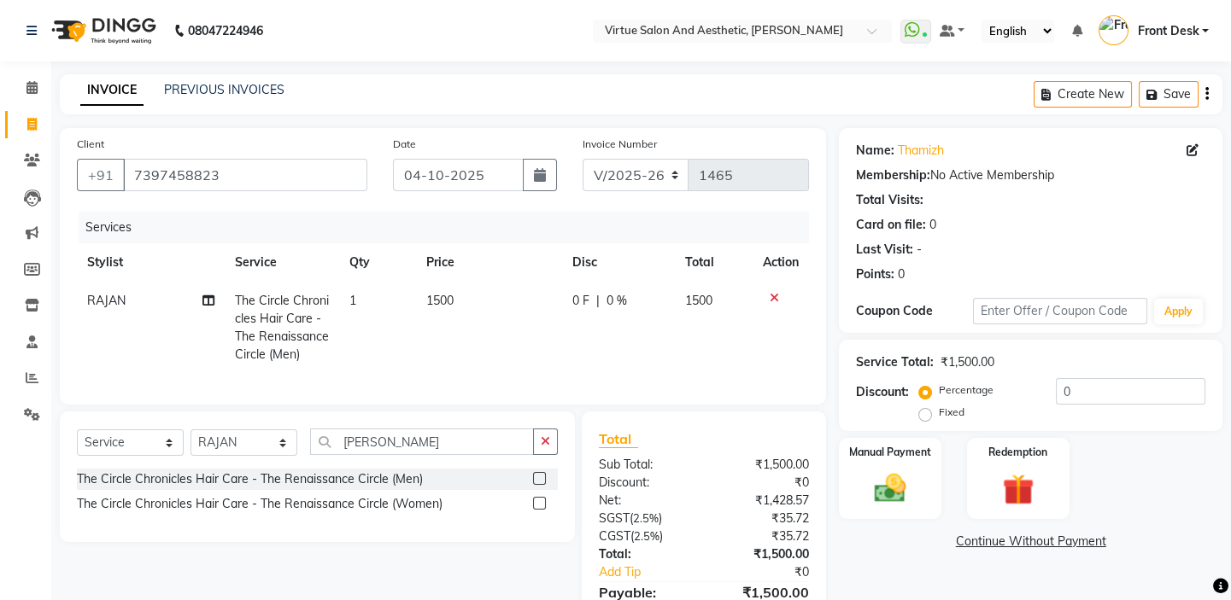
click at [571, 299] on span "0 F" at bounding box center [579, 301] width 17 height 18
select select "59059"
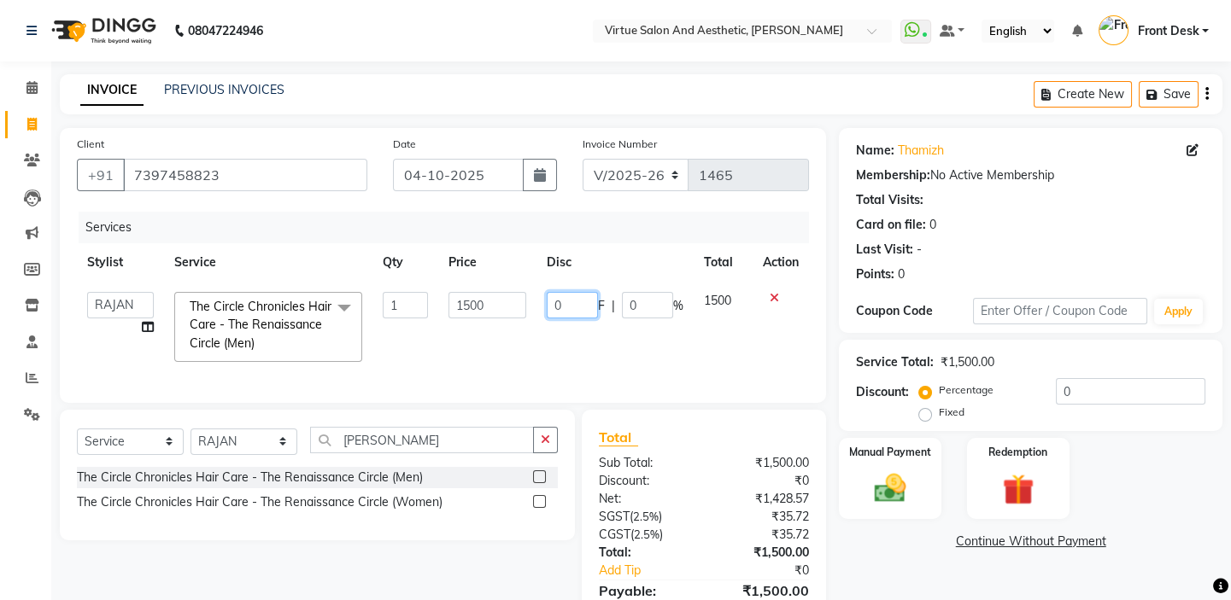
drag, startPoint x: 573, startPoint y: 301, endPoint x: 512, endPoint y: 284, distance: 63.0
click at [528, 290] on tr "BALAJI DIVYA FAMITHA Front Desk ILAKKIYA [PERSON_NAME] [PERSON_NAME] MILLI [PER…" at bounding box center [443, 327] width 732 height 91
type input "500"
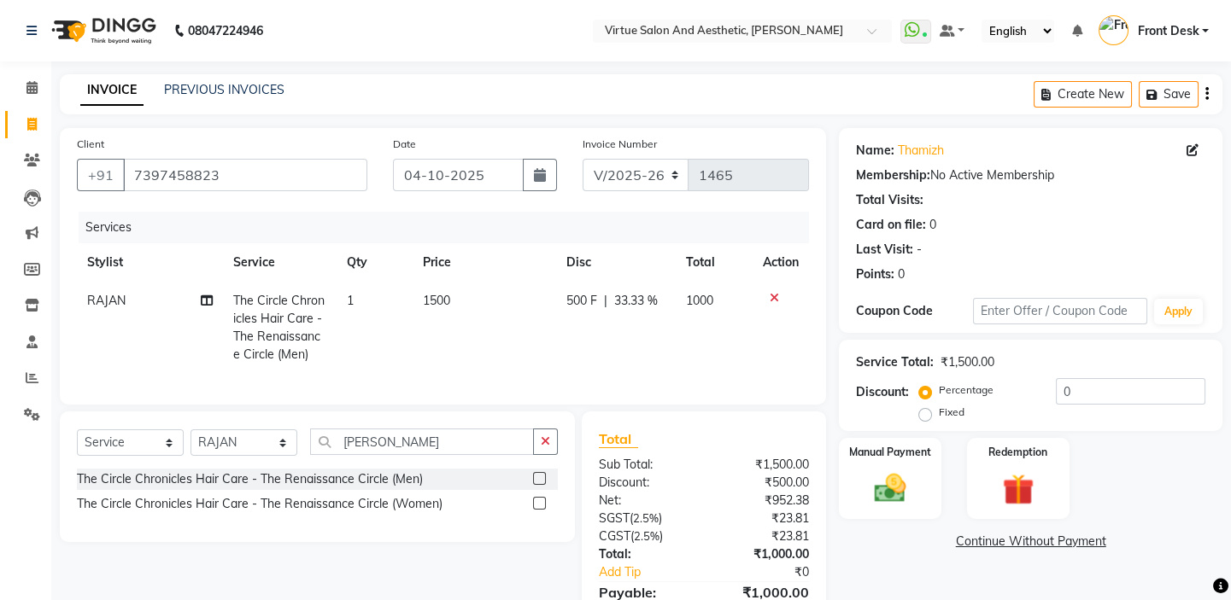
click at [526, 225] on div "Services" at bounding box center [450, 228] width 743 height 32
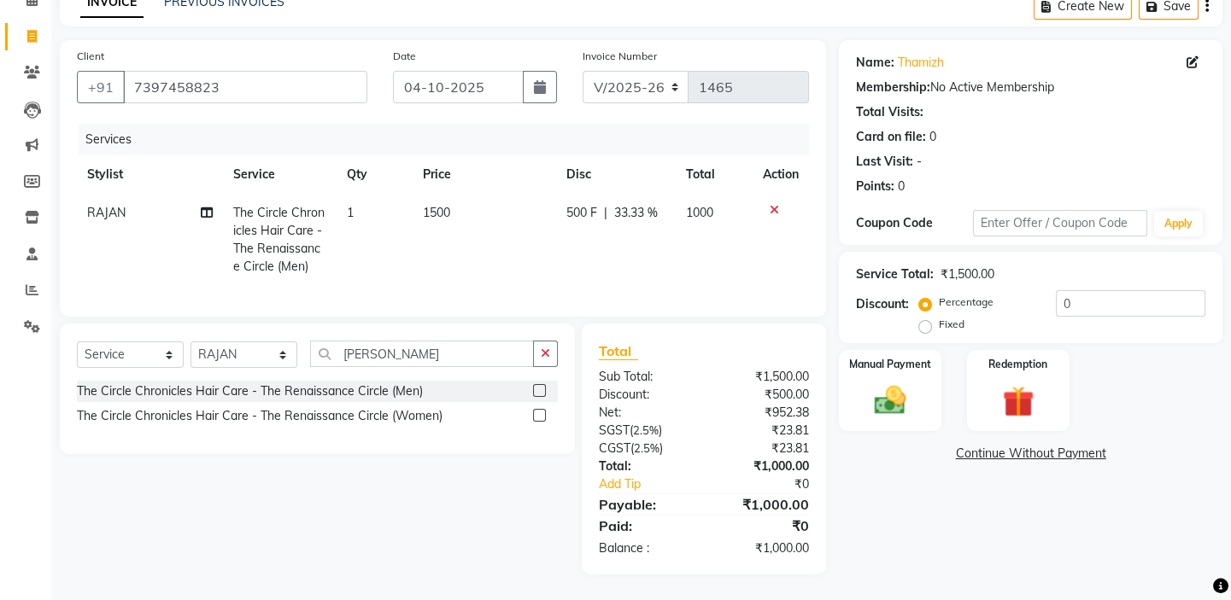
click at [466, 200] on td "1500" at bounding box center [483, 240] width 143 height 92
select select "59059"
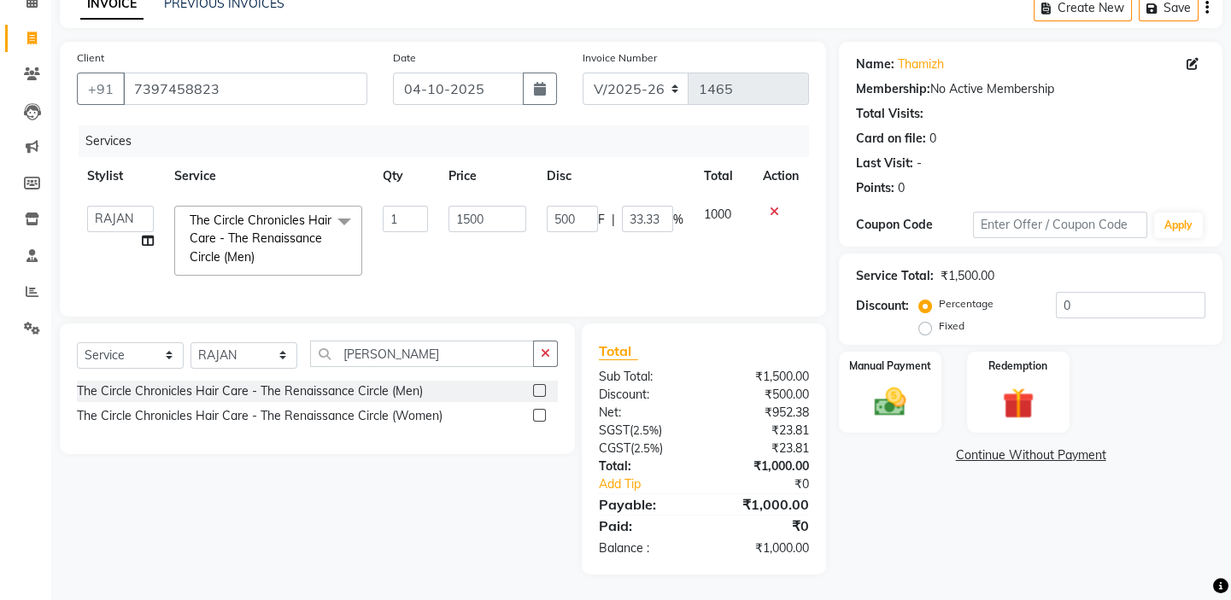
click at [490, 126] on div "Services" at bounding box center [450, 142] width 743 height 32
click at [333, 128] on div "Services" at bounding box center [450, 142] width 743 height 32
click at [880, 361] on div "Manual Payment" at bounding box center [890, 392] width 106 height 85
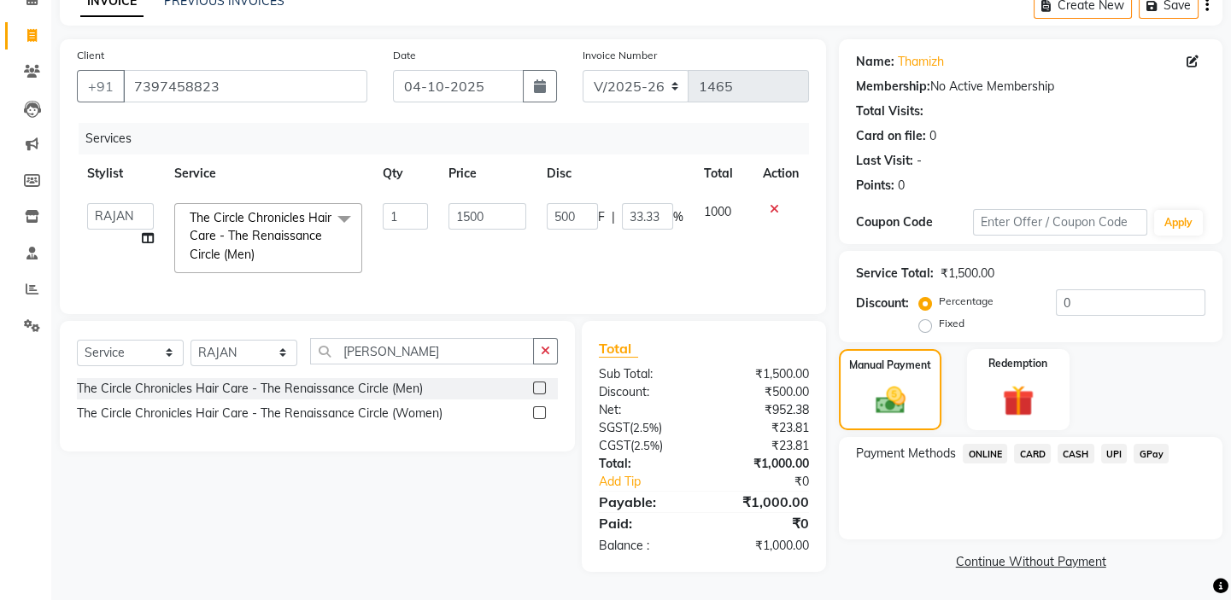
drag, startPoint x: 1074, startPoint y: 440, endPoint x: 1075, endPoint y: 458, distance: 18.0
click at [1075, 444] on span "CASH" at bounding box center [1075, 454] width 37 height 20
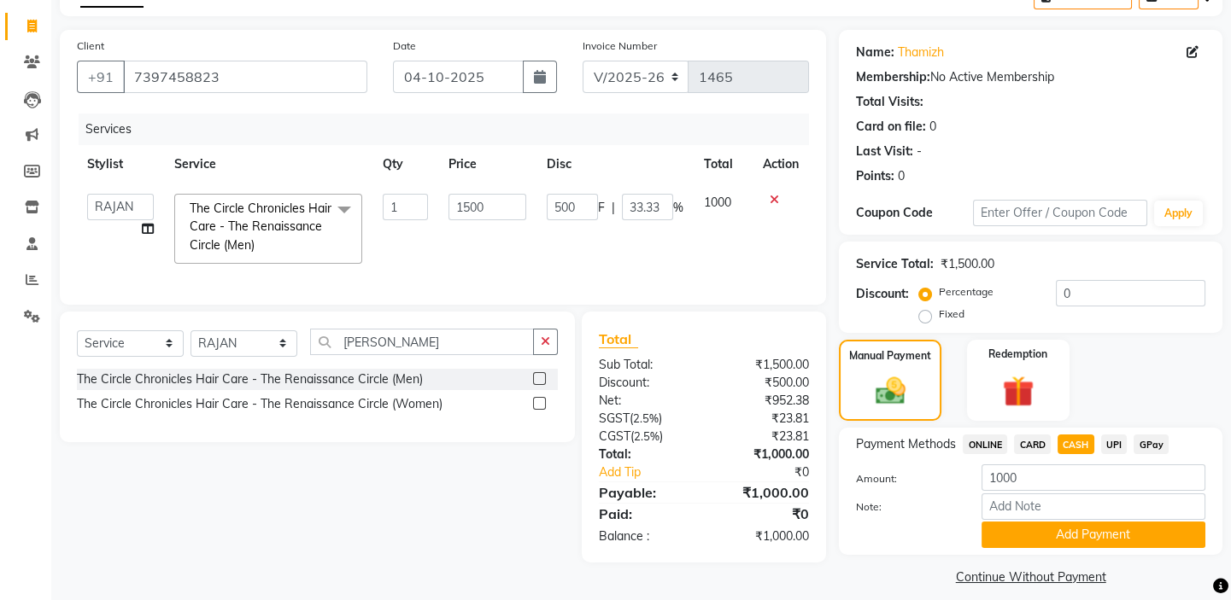
click at [1059, 530] on button "Add Payment" at bounding box center [1093, 535] width 224 height 26
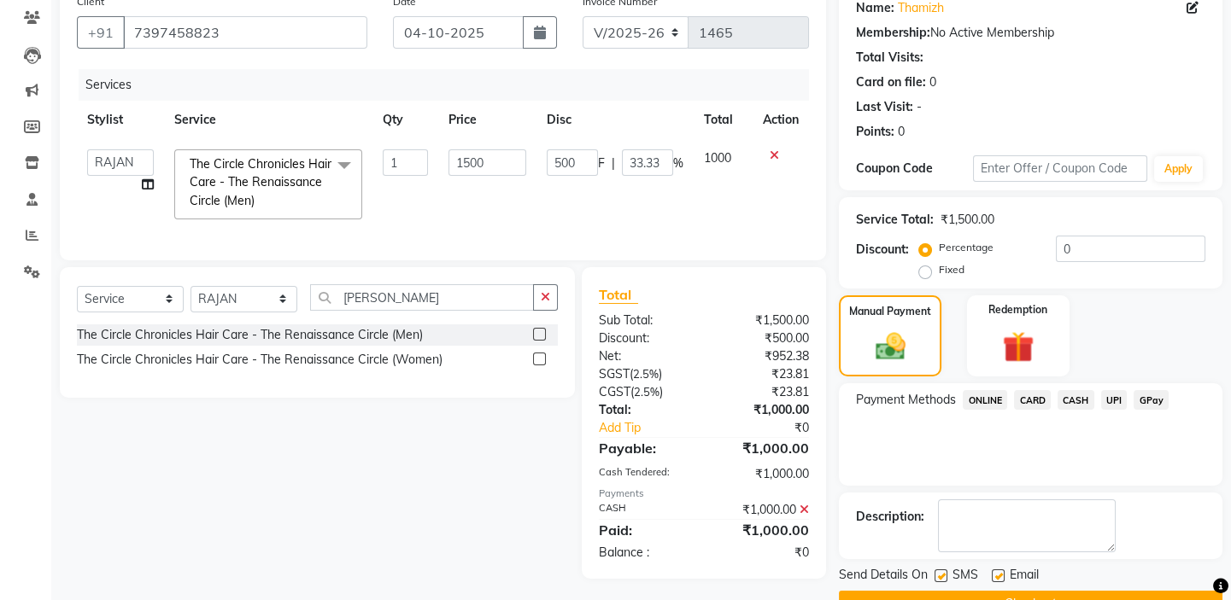
scroll to position [184, 0]
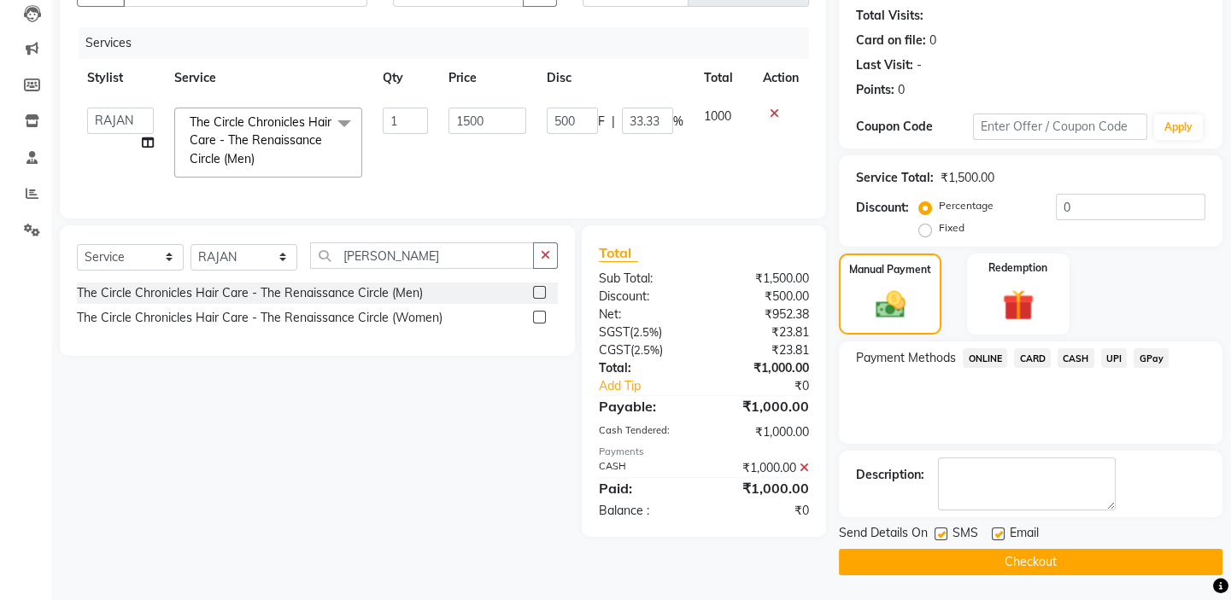
click at [1024, 564] on button "Checkout" at bounding box center [1030, 562] width 383 height 26
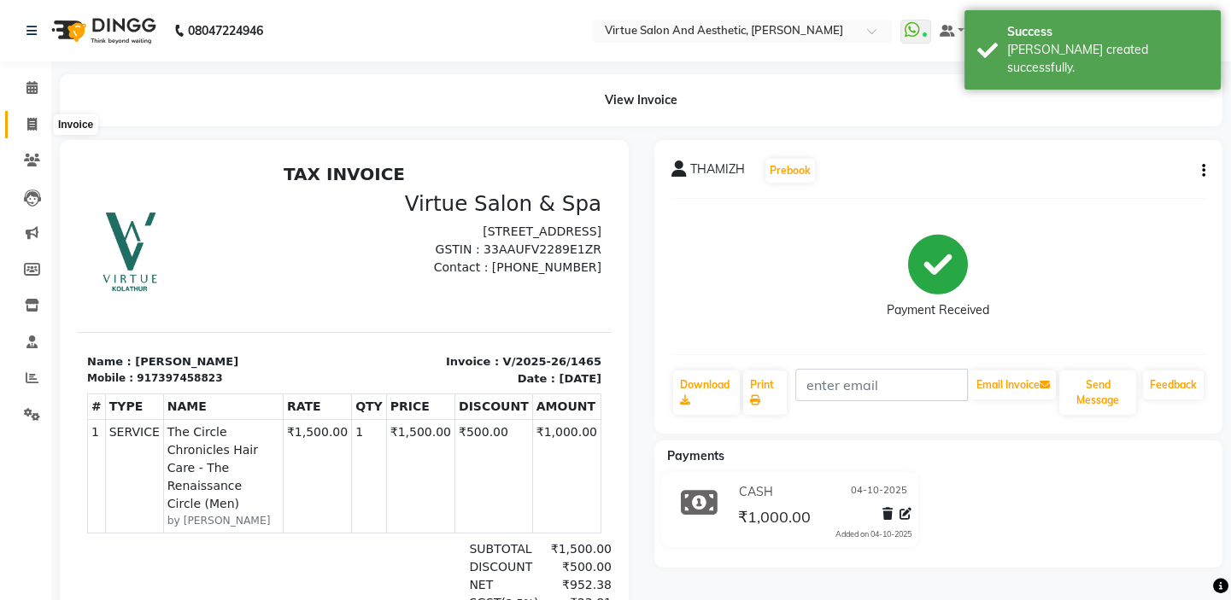
click at [29, 125] on icon at bounding box center [31, 124] width 9 height 13
select select "service"
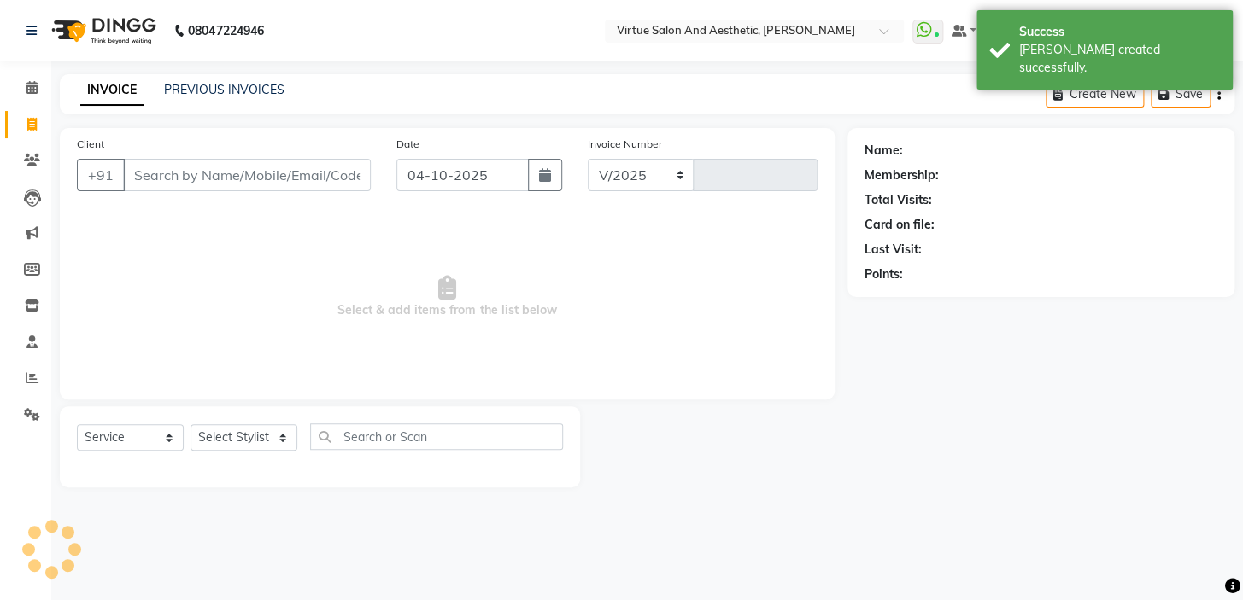
select select "7053"
type input "1466"
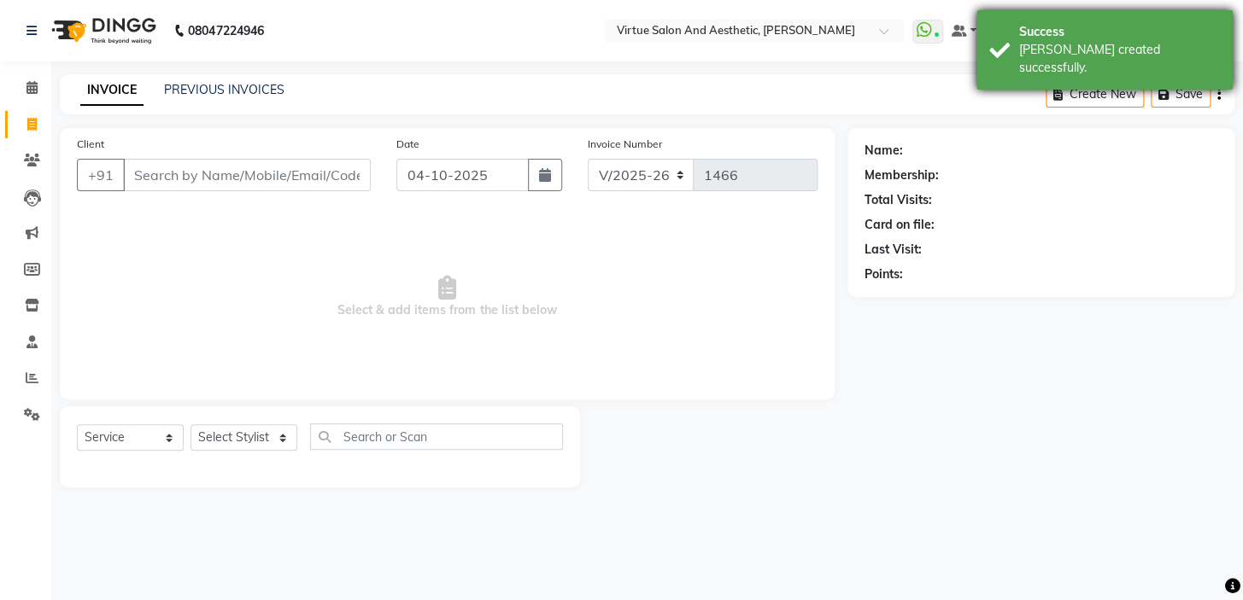
click at [1015, 26] on div "Success [PERSON_NAME] created successfully." at bounding box center [1104, 49] width 256 height 79
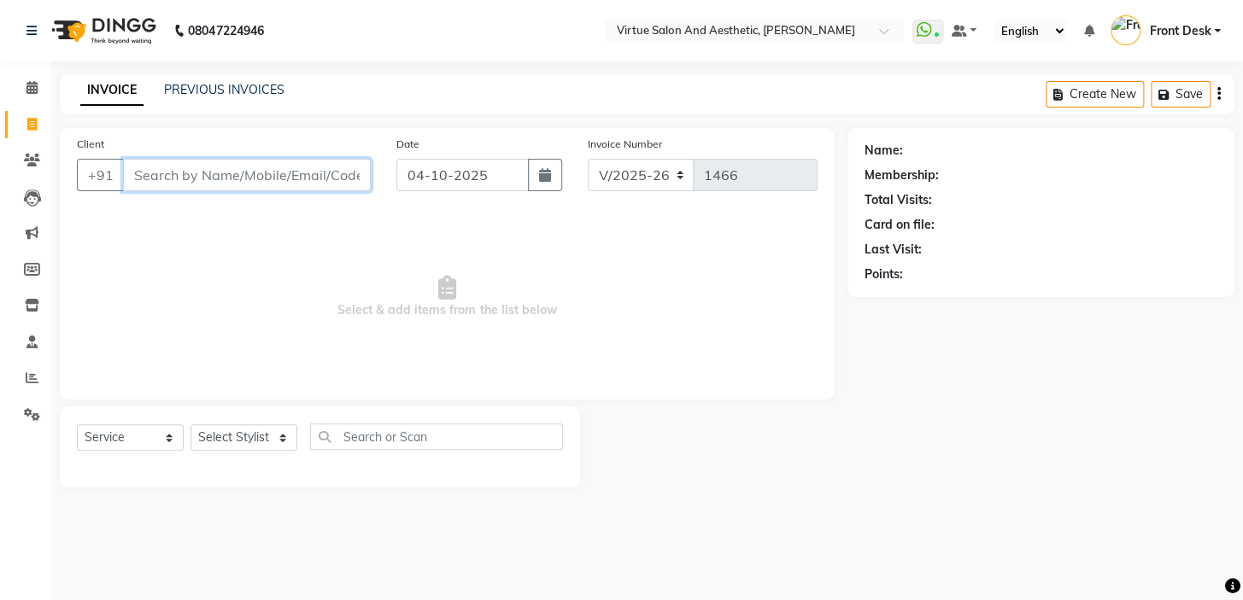
click at [177, 179] on input "Client" at bounding box center [247, 175] width 248 height 32
click at [138, 199] on div "Client +91" at bounding box center [223, 170] width 319 height 70
click at [324, 169] on input "Client" at bounding box center [247, 175] width 248 height 32
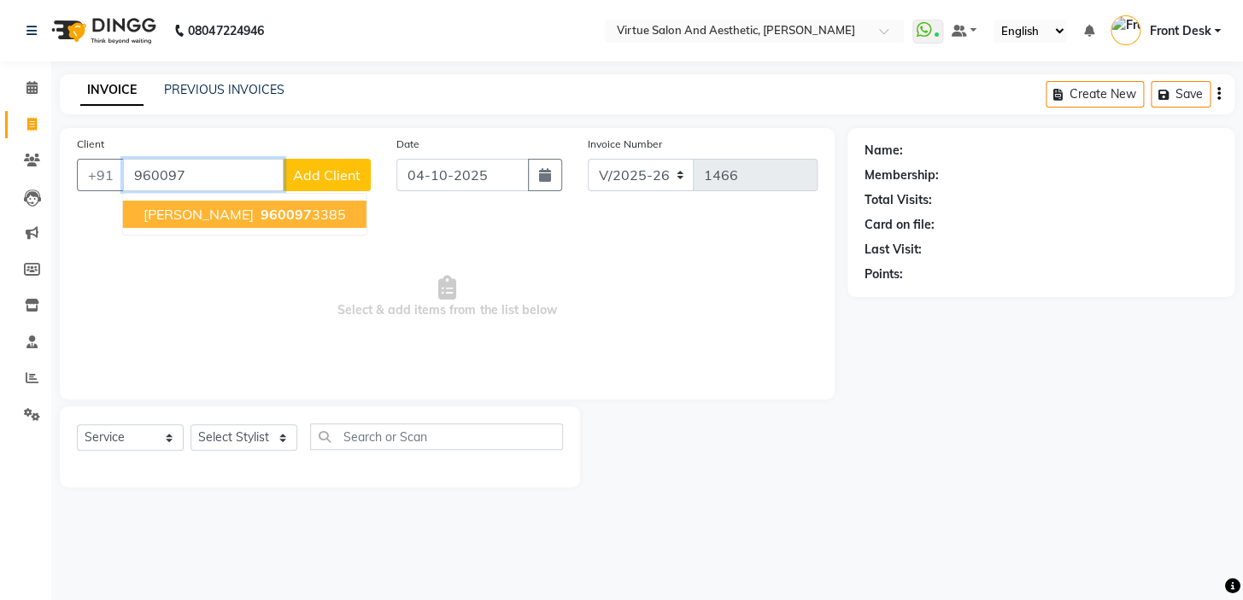
click at [308, 214] on span "960097" at bounding box center [285, 214] width 51 height 17
type input "9600973385"
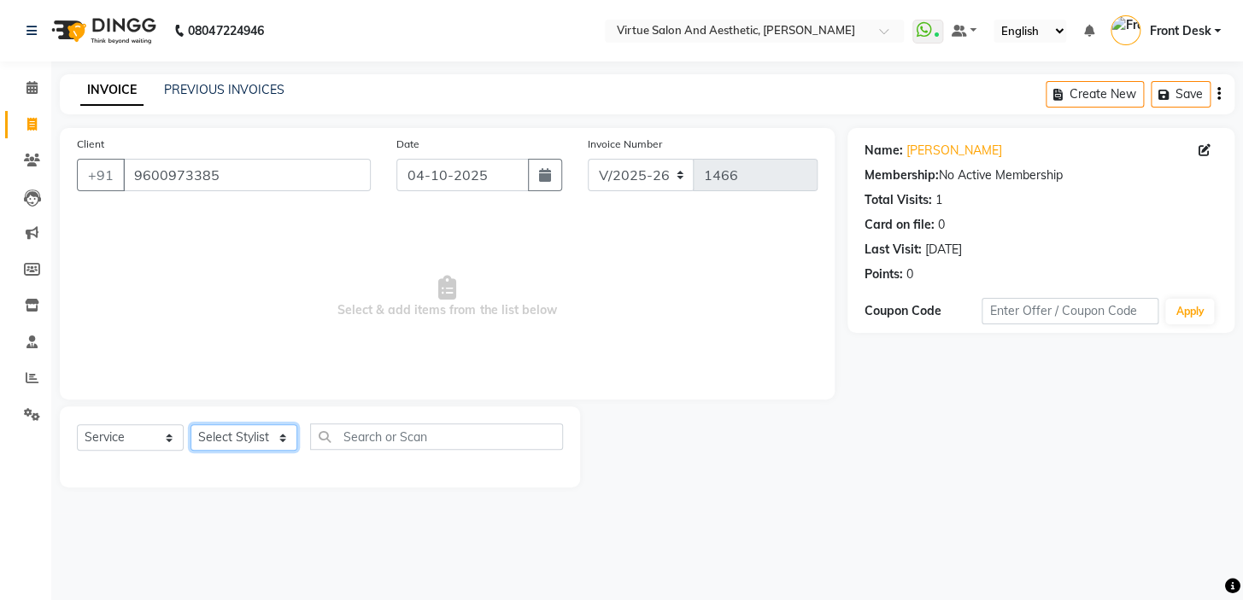
click at [248, 437] on select "Select Stylist BALAJI DIVYA FAMITHA Front Desk ILAKKIYA [PERSON_NAME] [PERSON_N…" at bounding box center [243, 437] width 107 height 26
select select "84323"
click at [190, 424] on select "Select Stylist BALAJI DIVYA FAMITHA Front Desk ILAKKIYA [PERSON_NAME] [PERSON_N…" at bounding box center [243, 437] width 107 height 26
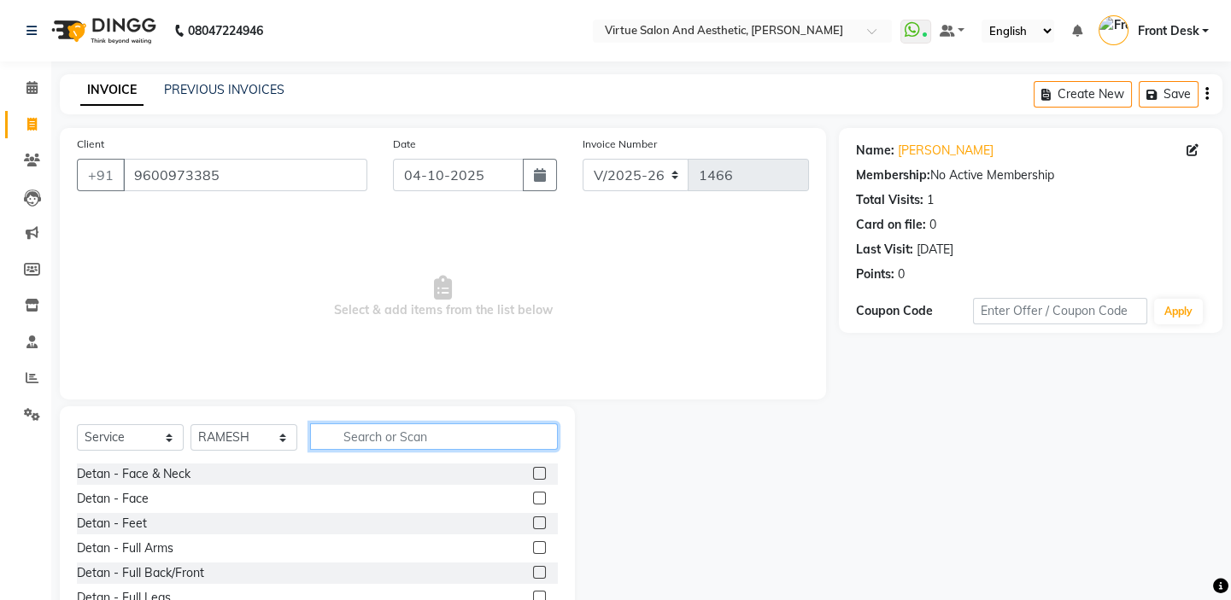
click at [407, 431] on input "text" at bounding box center [434, 437] width 248 height 26
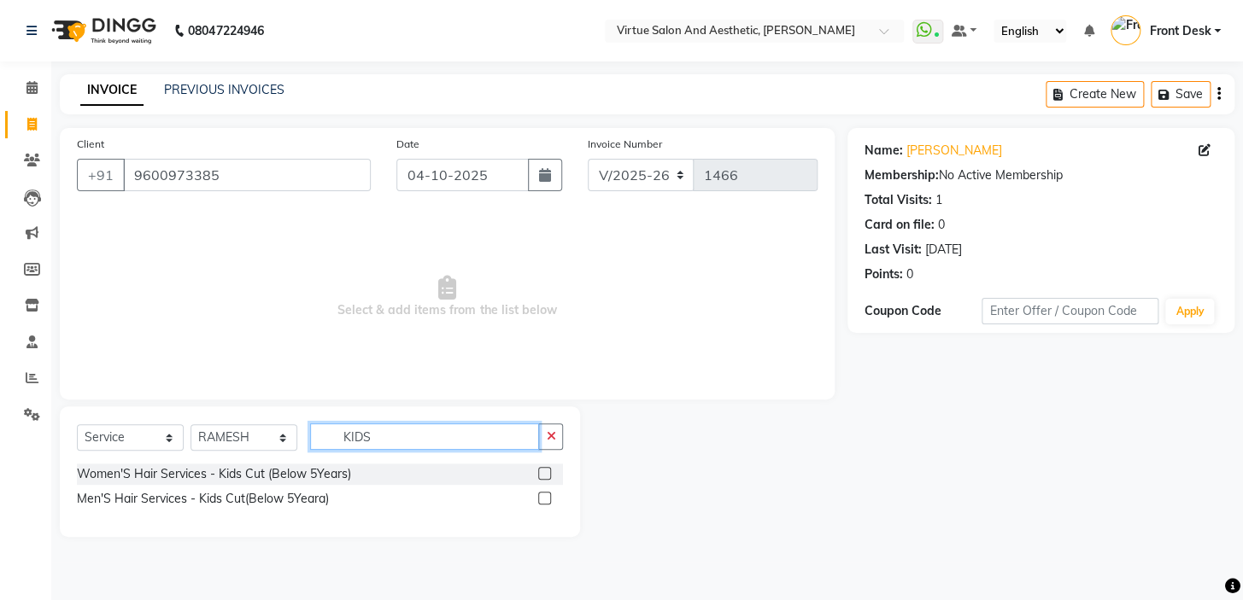
type input "KIDS"
click at [545, 472] on label at bounding box center [544, 473] width 13 height 13
click at [545, 472] on input "checkbox" at bounding box center [543, 474] width 11 height 11
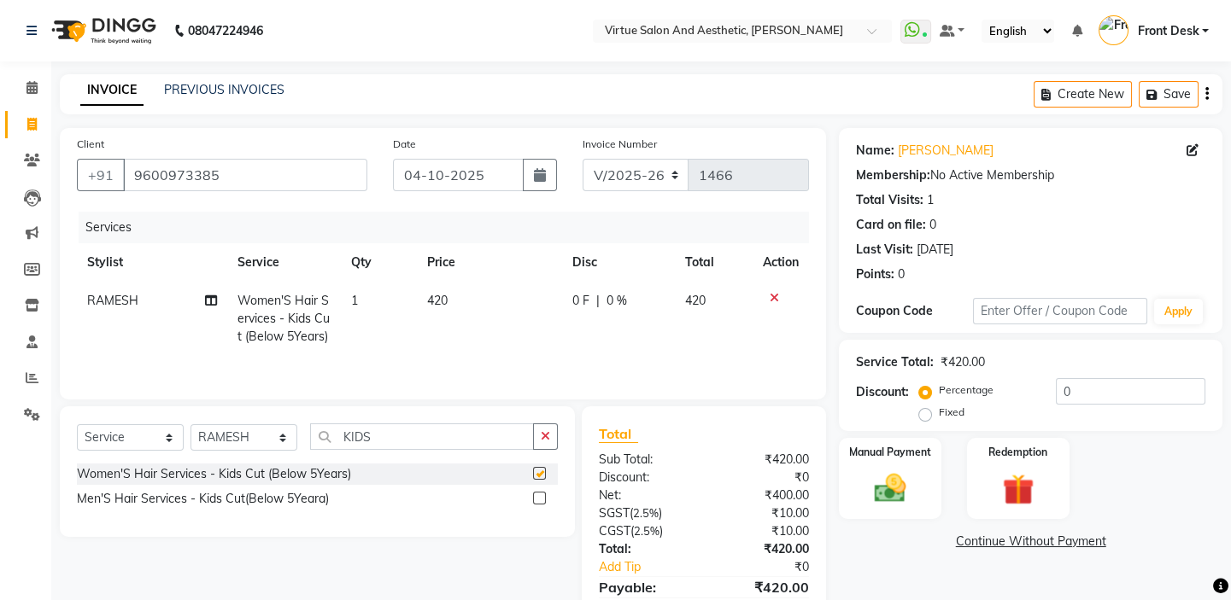
checkbox input "false"
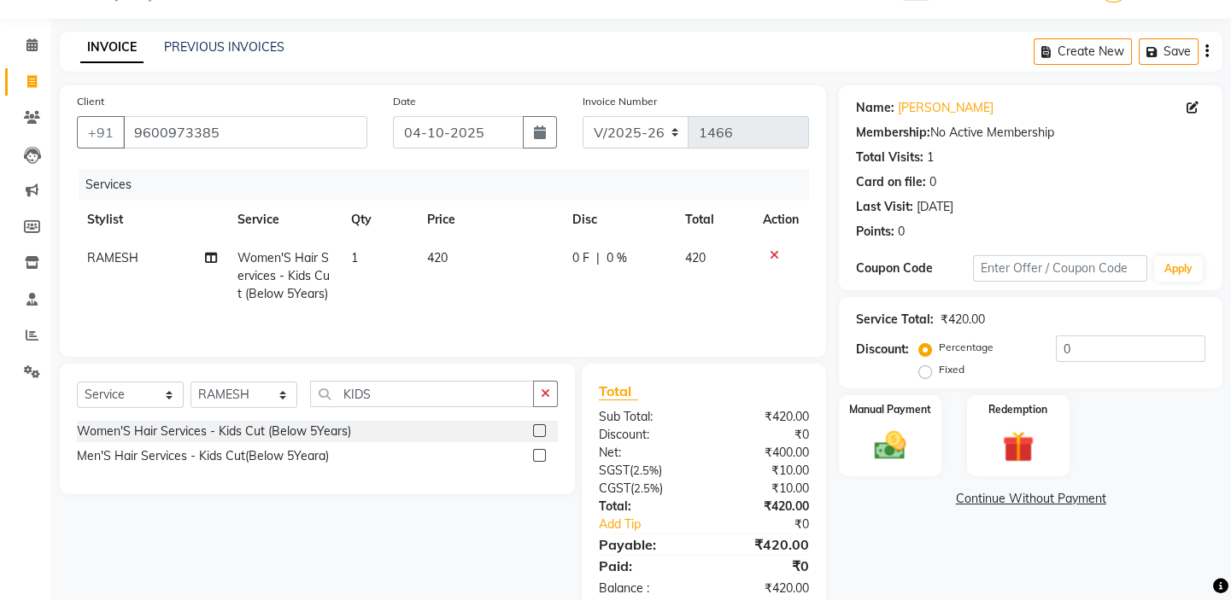
scroll to position [84, 0]
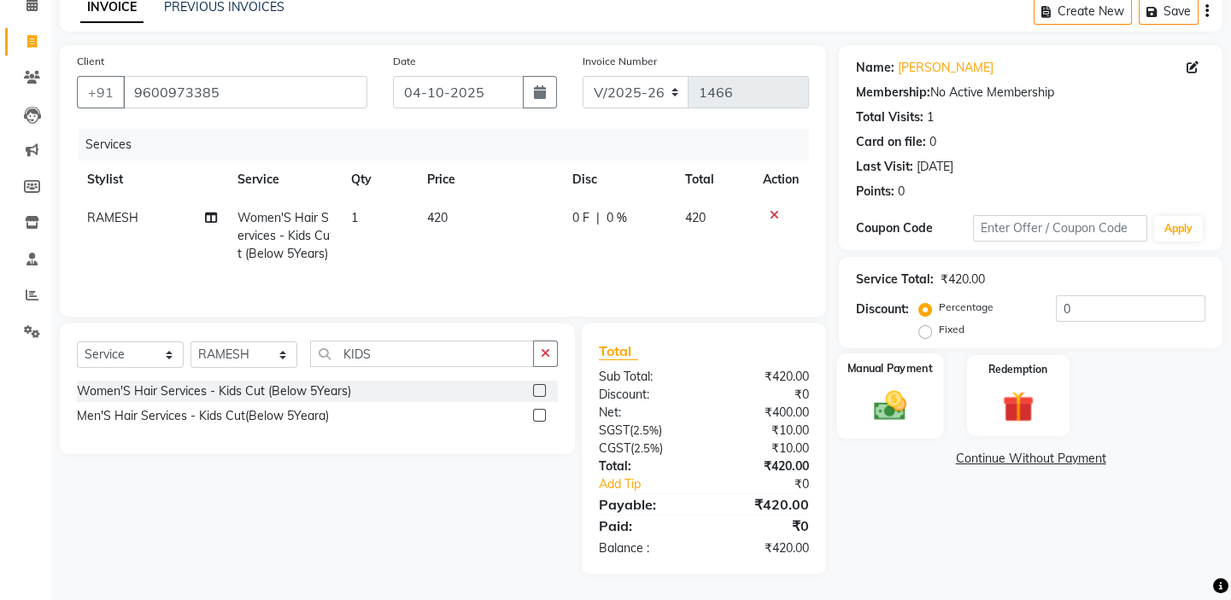
click at [914, 409] on img at bounding box center [889, 406] width 53 height 38
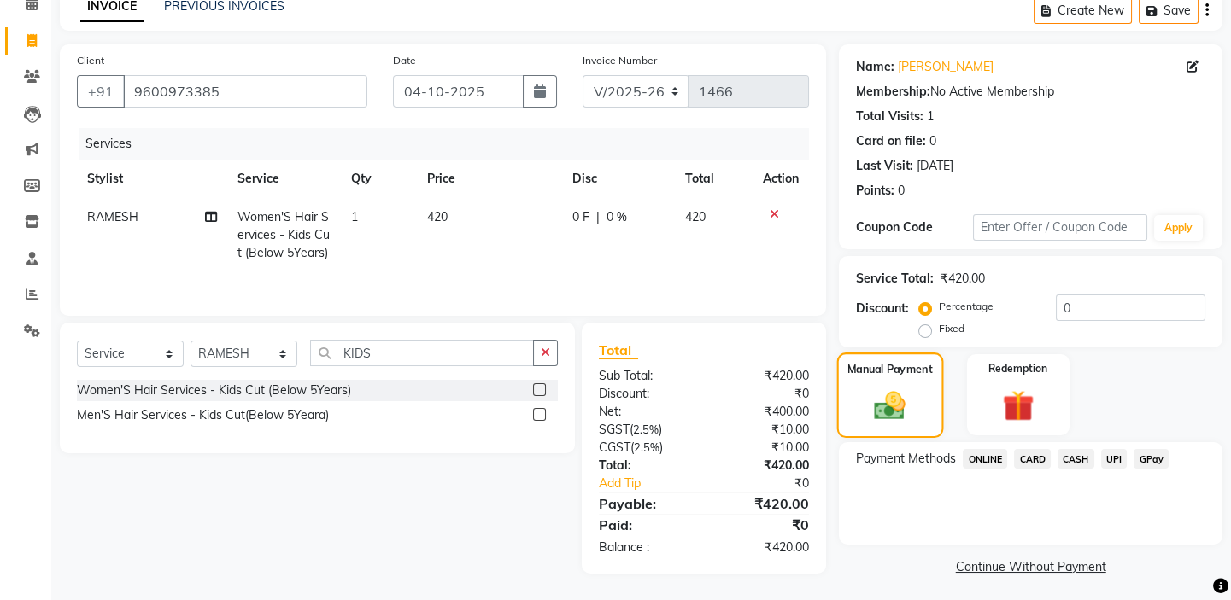
scroll to position [89, 0]
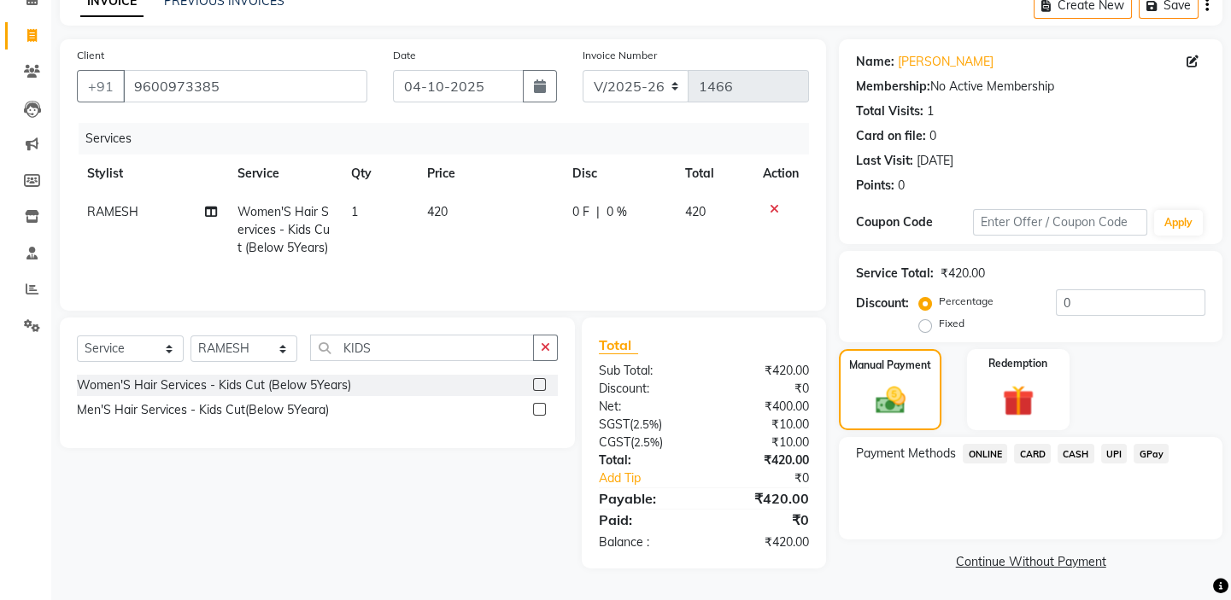
click at [1111, 453] on span "UPI" at bounding box center [1114, 454] width 26 height 20
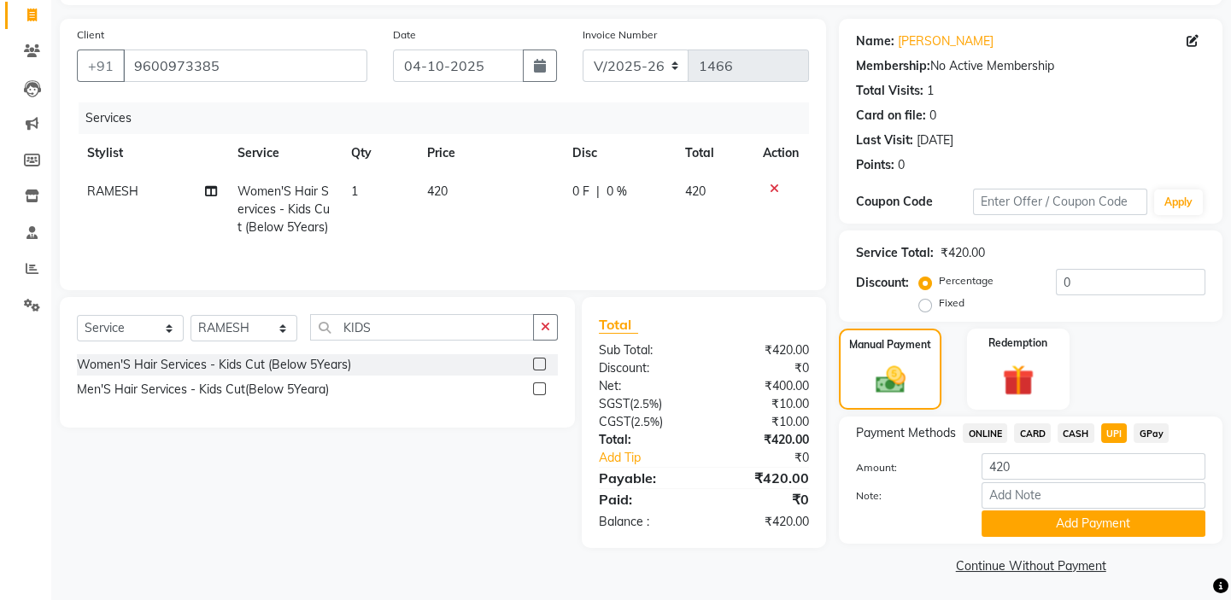
scroll to position [114, 0]
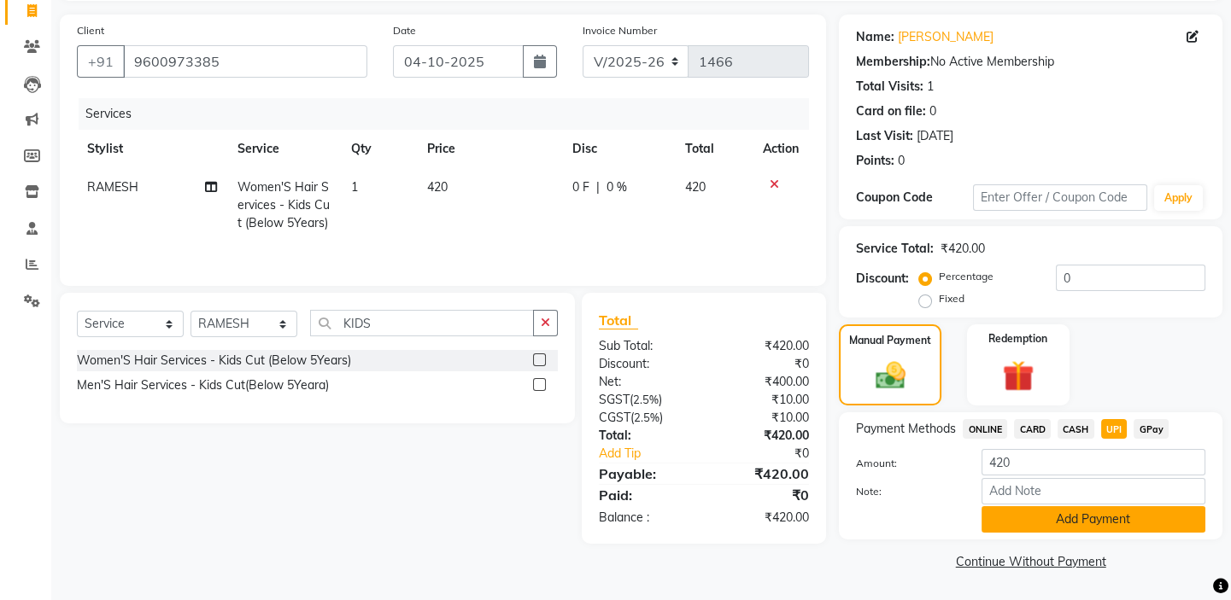
click at [1096, 523] on button "Add Payment" at bounding box center [1093, 519] width 224 height 26
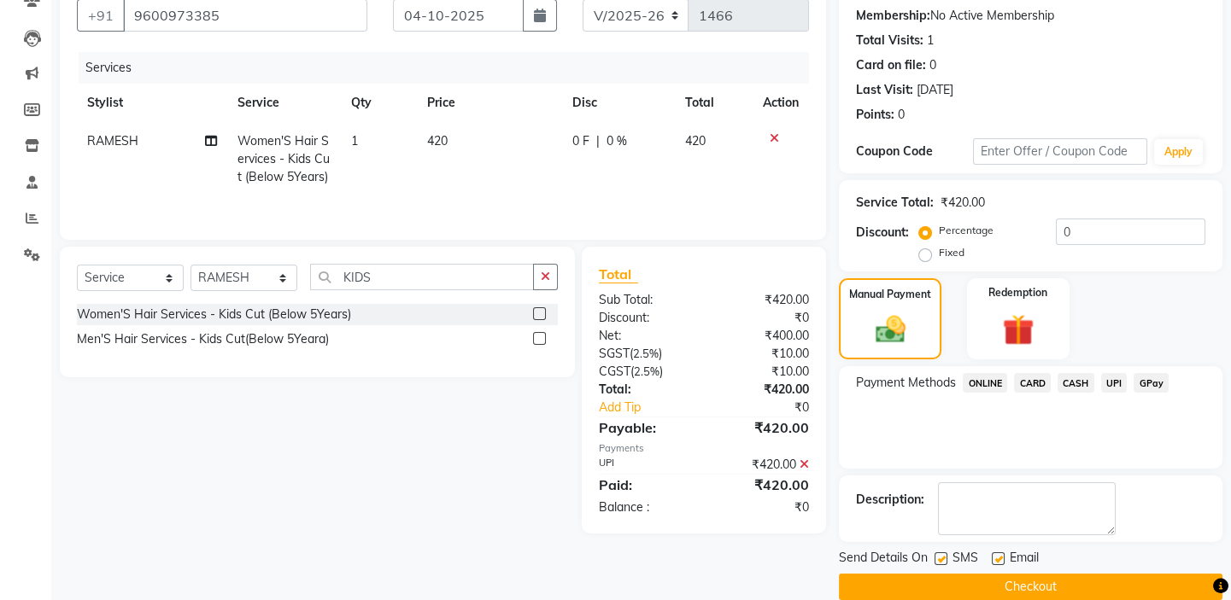
scroll to position [184, 0]
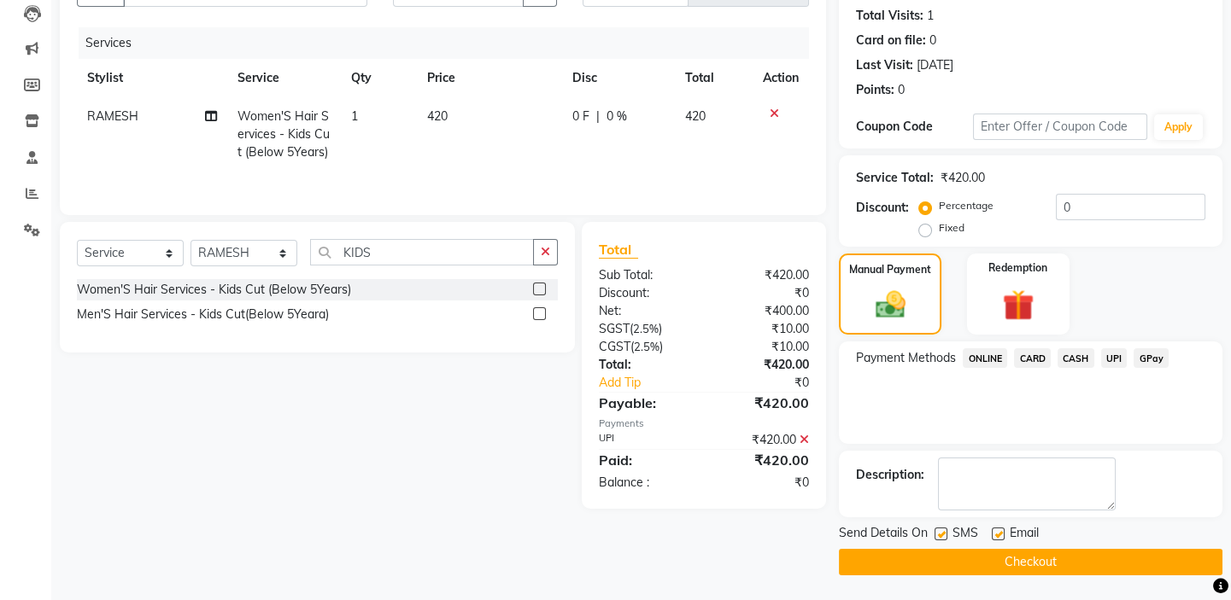
click at [1021, 565] on button "Checkout" at bounding box center [1030, 562] width 383 height 26
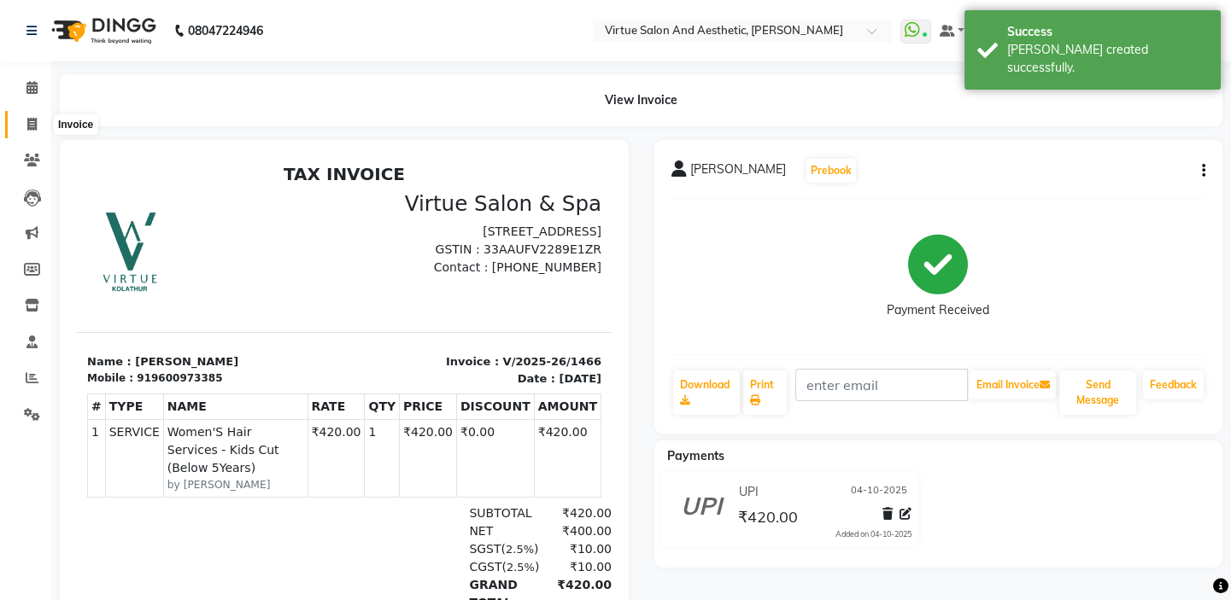
click at [31, 126] on icon at bounding box center [31, 124] width 9 height 13
select select "7053"
select select "service"
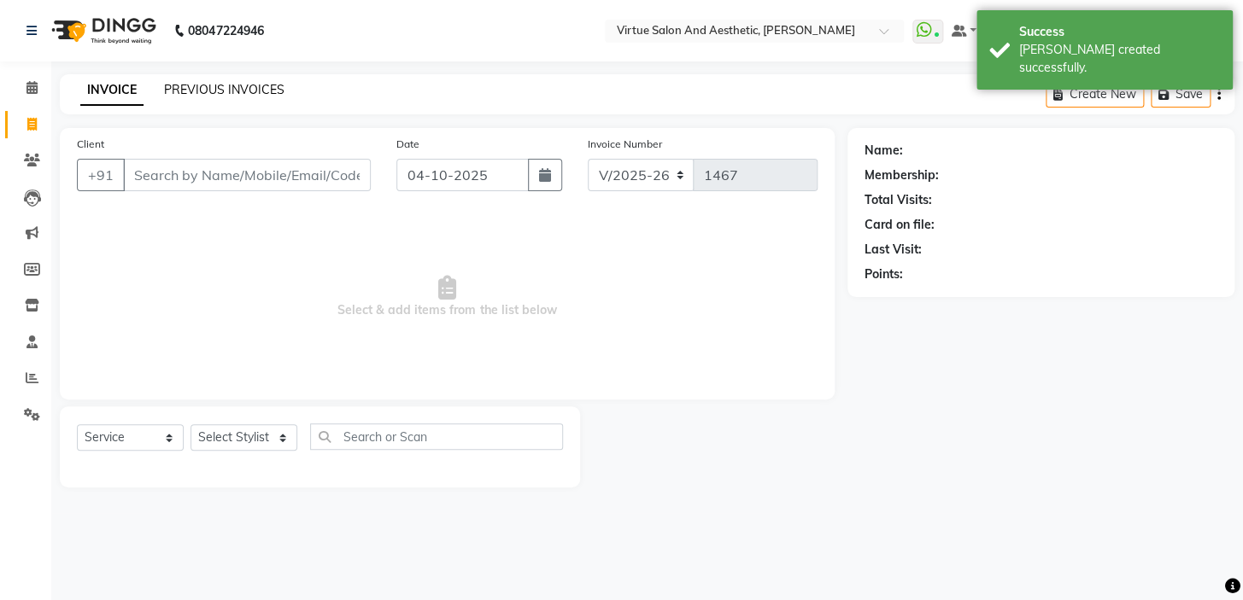
click at [214, 93] on link "PREVIOUS INVOICES" at bounding box center [224, 89] width 120 height 15
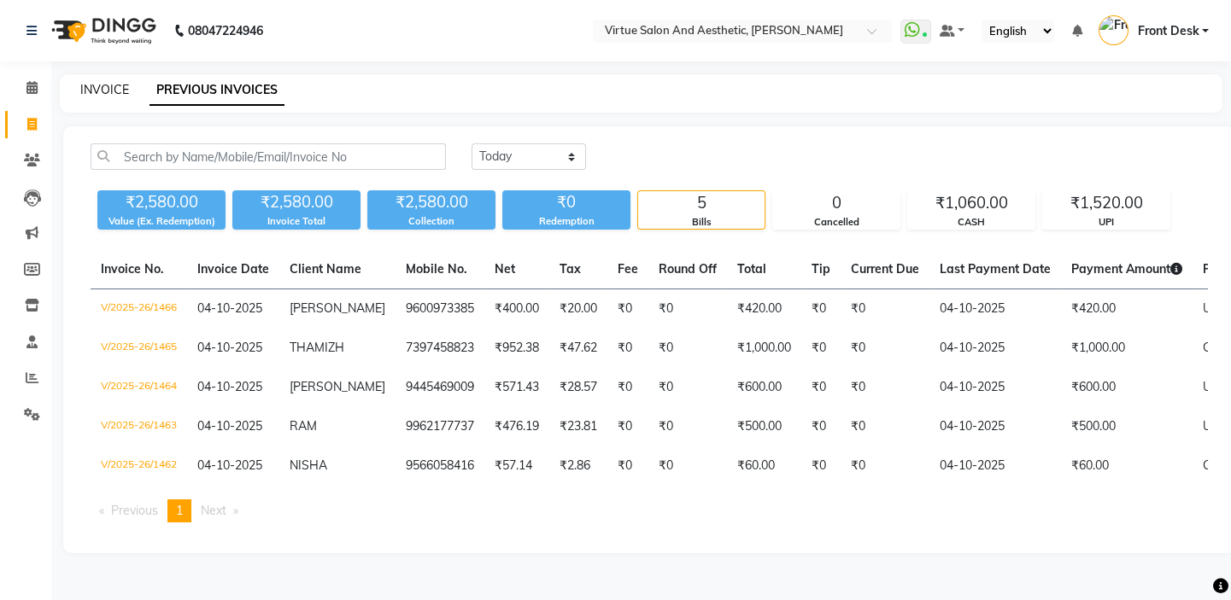
click at [114, 90] on link "INVOICE" at bounding box center [104, 89] width 49 height 15
select select "service"
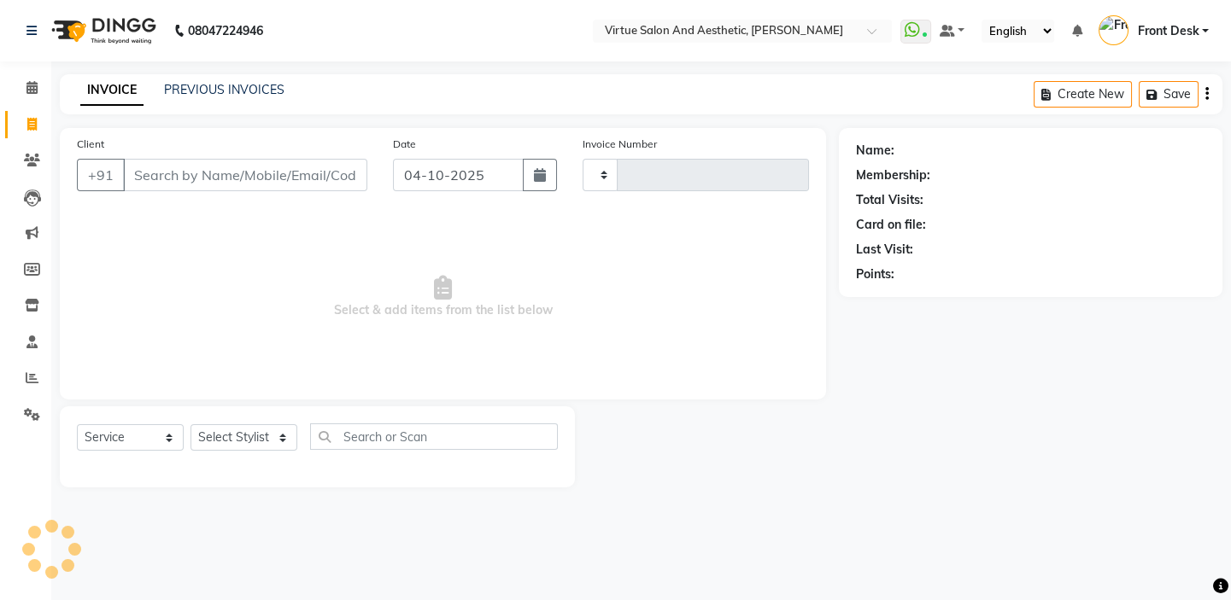
type input "1467"
select select "7053"
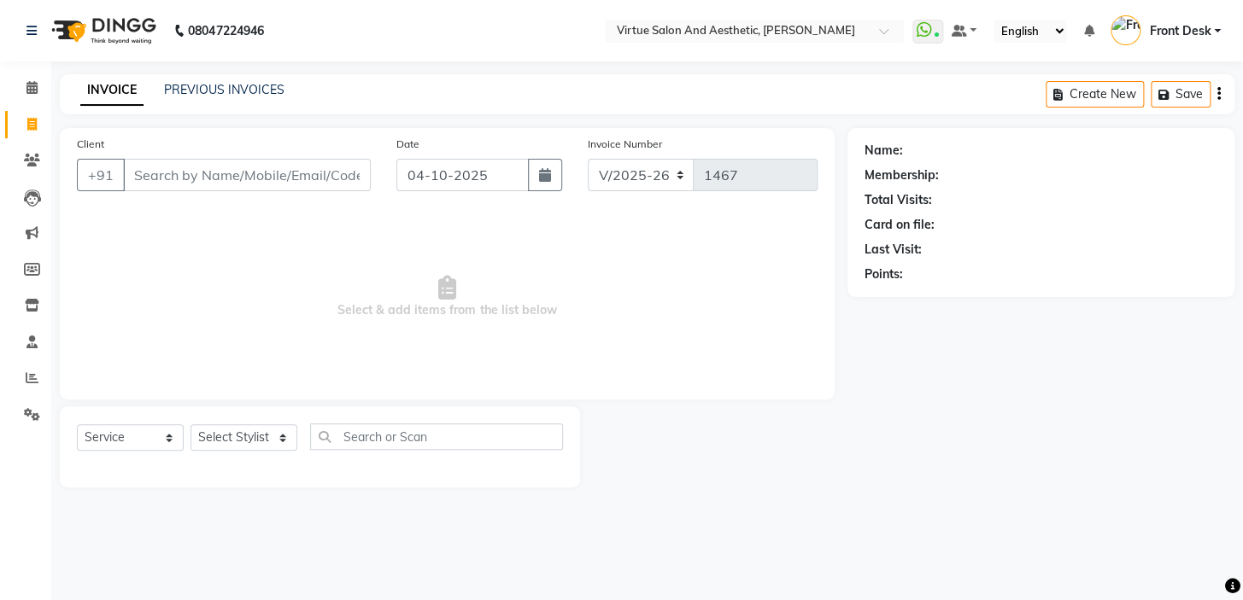
click at [190, 171] on input "Client" at bounding box center [247, 175] width 248 height 32
